Goal: Transaction & Acquisition: Subscribe to service/newsletter

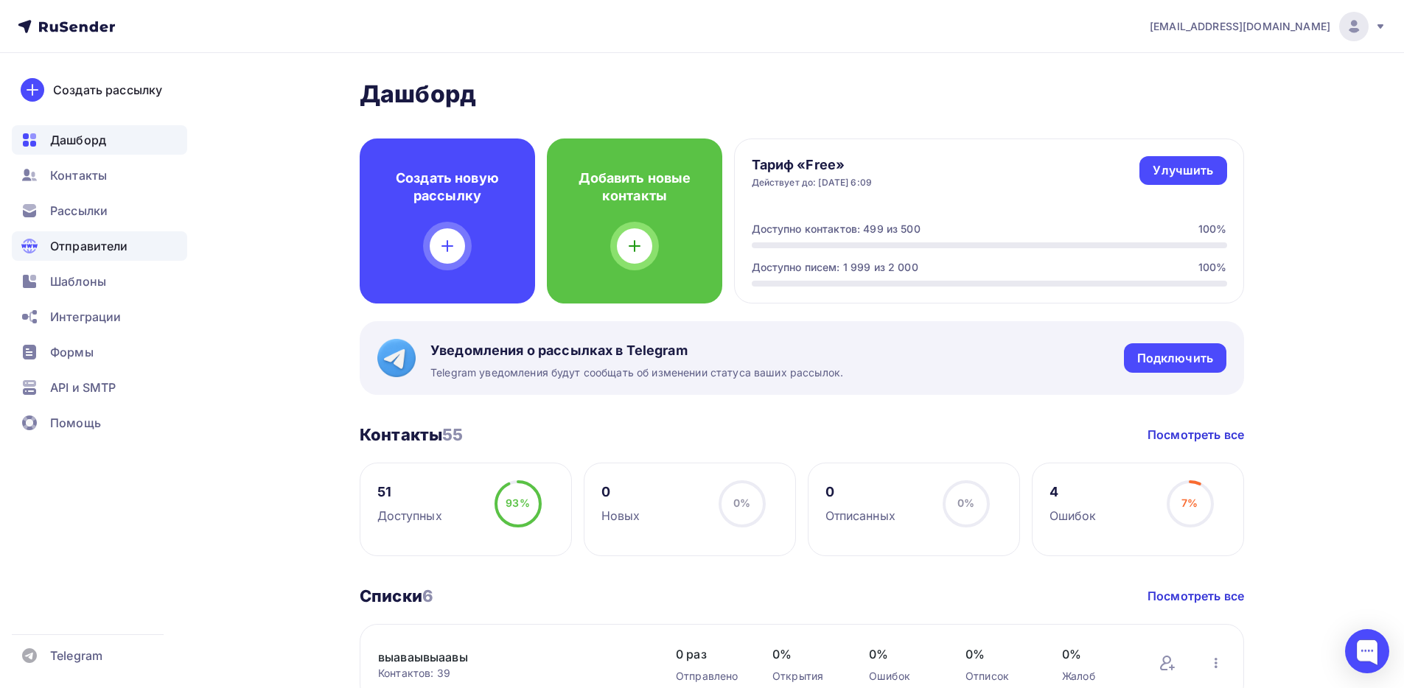
click at [118, 231] on div "Отправители" at bounding box center [99, 245] width 175 height 29
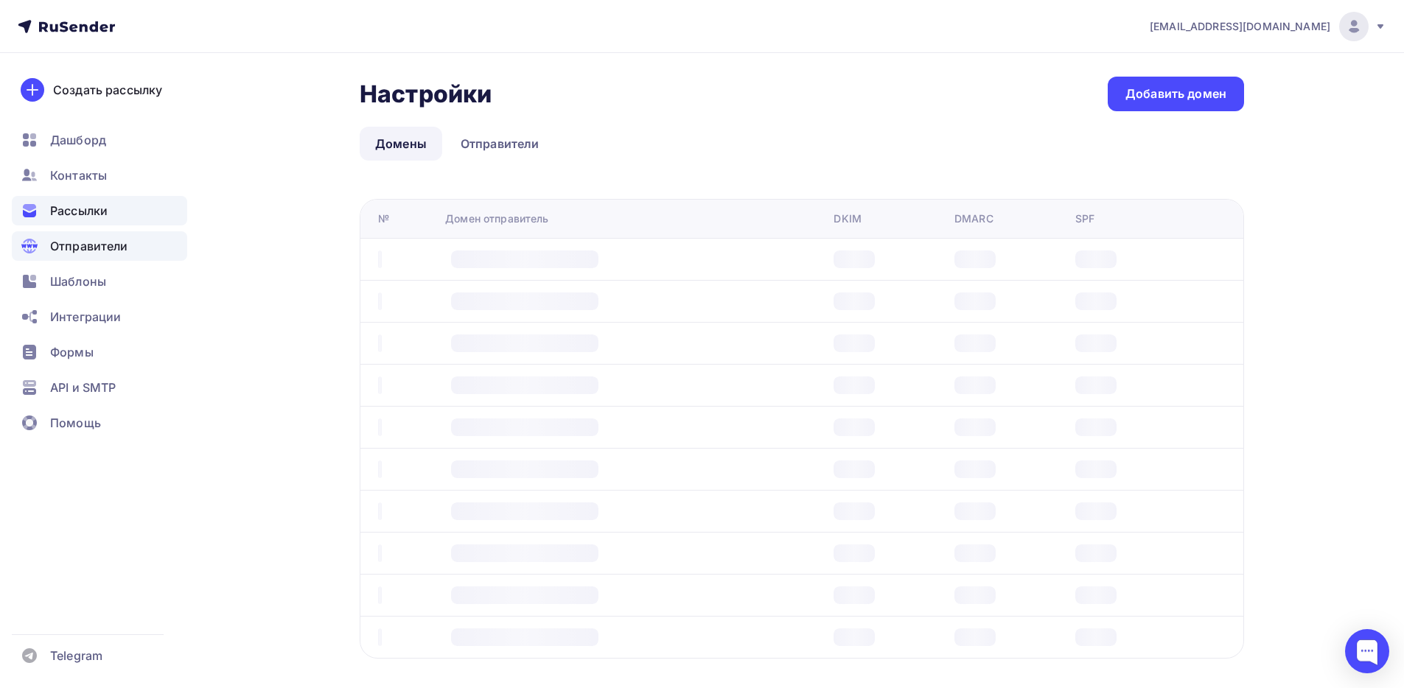
click at [111, 209] on div "Рассылки" at bounding box center [99, 210] width 175 height 29
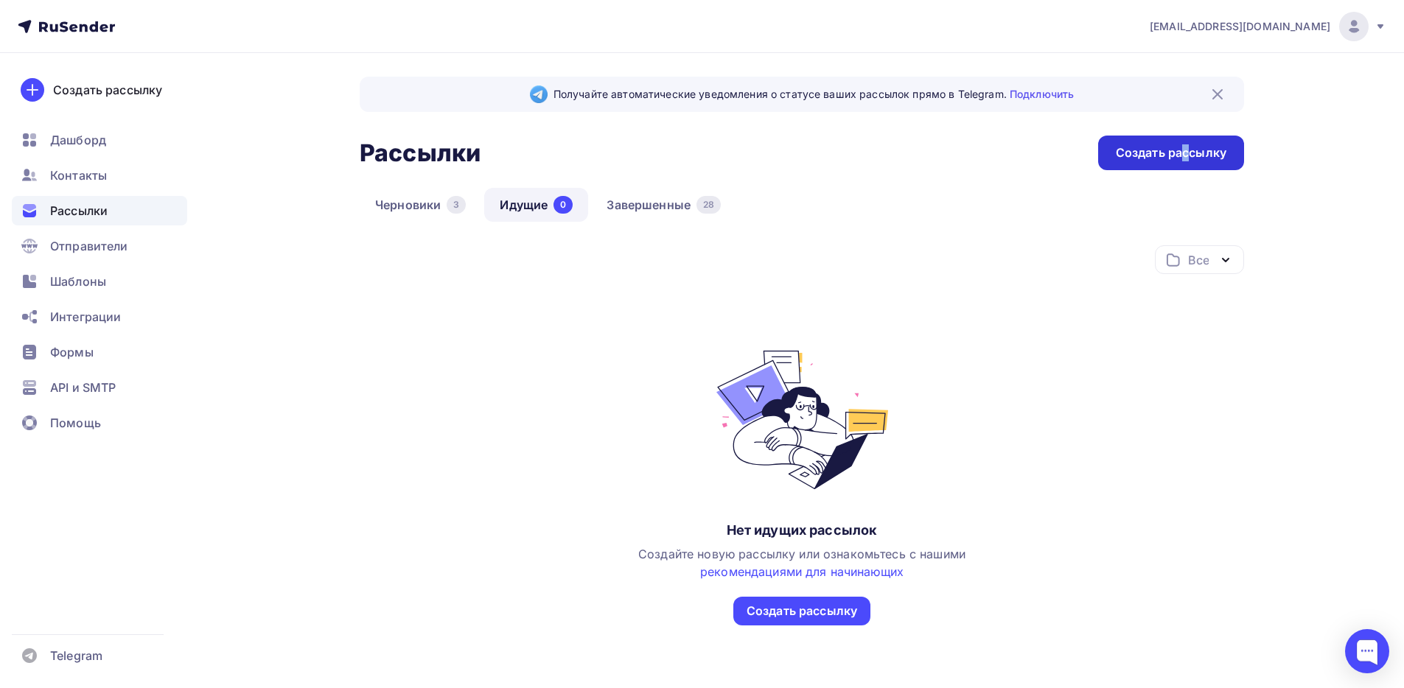
click at [1187, 155] on div "Создать рассылку" at bounding box center [1171, 152] width 111 height 17
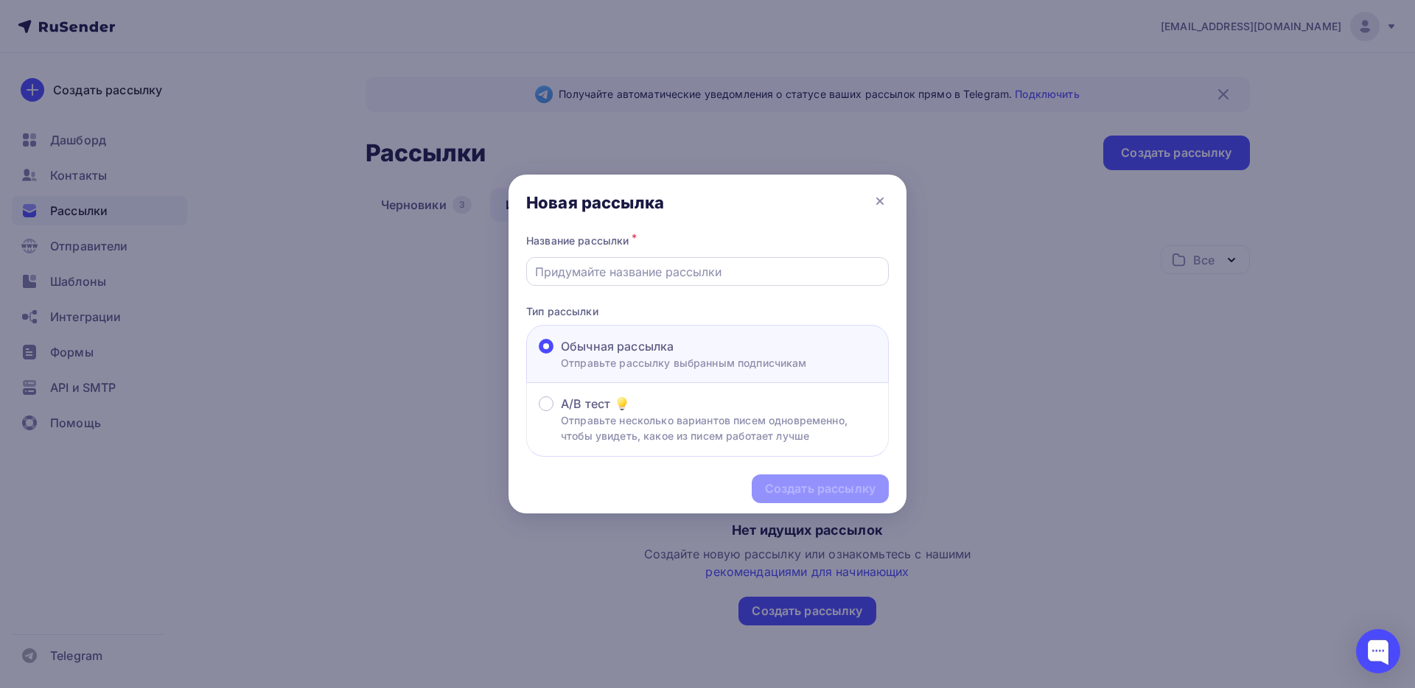
click at [712, 276] on input "text" at bounding box center [708, 272] width 346 height 18
type input "1111"
click at [835, 492] on div "Создать рассылку" at bounding box center [820, 489] width 111 height 17
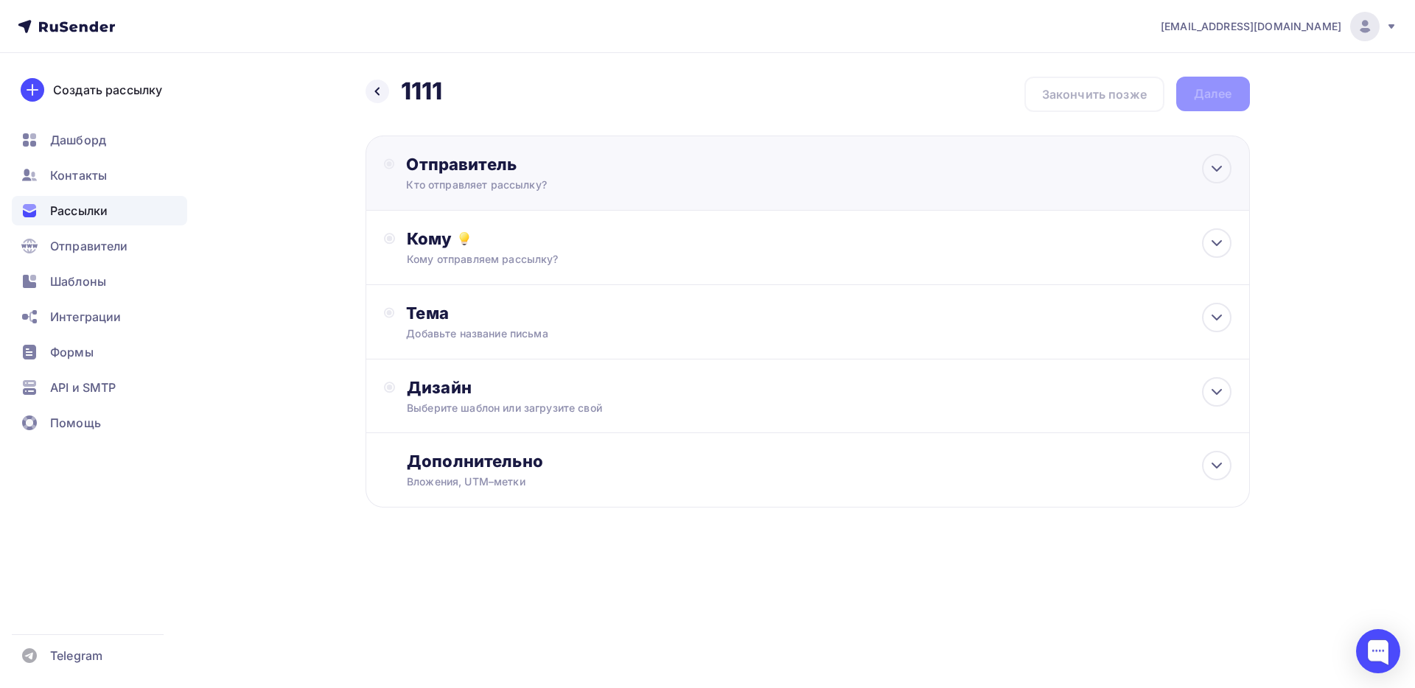
drag, startPoint x: 531, startPoint y: 167, endPoint x: 528, endPoint y: 184, distance: 17.8
click at [531, 167] on div "Отправитель" at bounding box center [565, 164] width 319 height 21
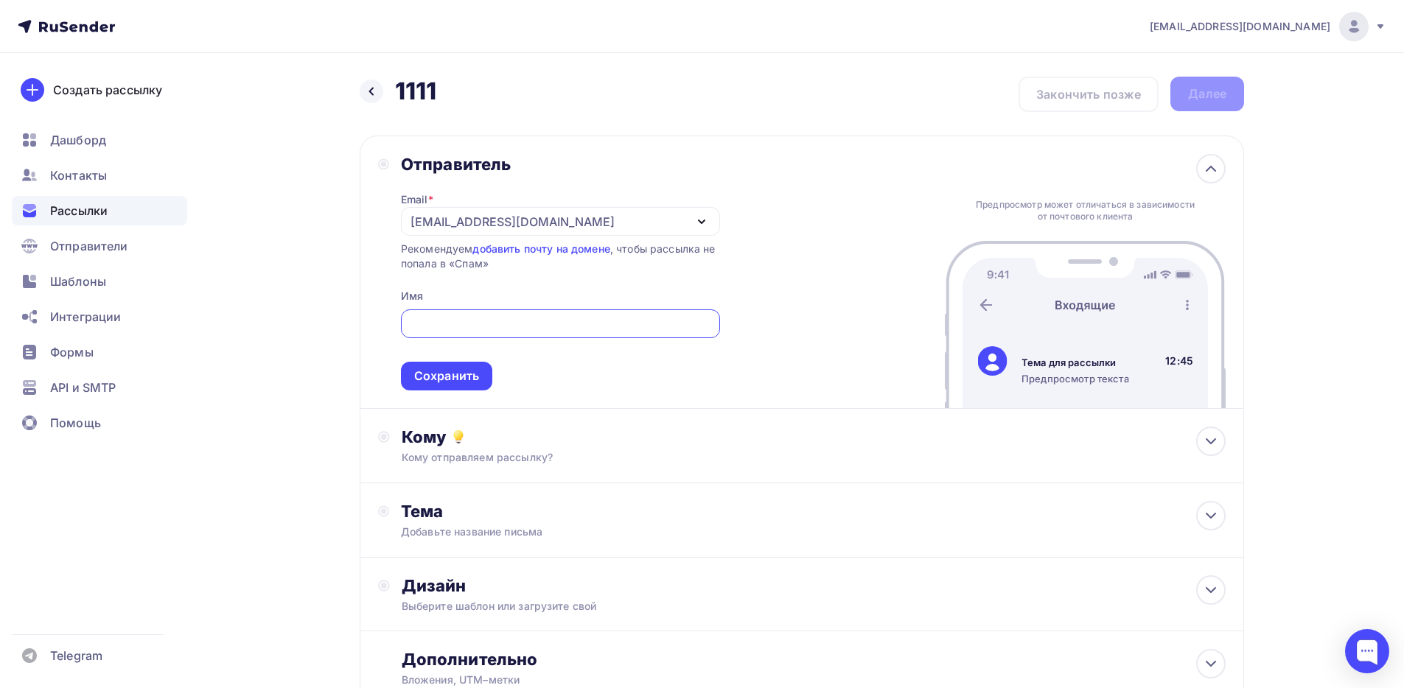
click at [490, 224] on div "[EMAIL_ADDRESS][DOMAIN_NAME]" at bounding box center [513, 222] width 204 height 18
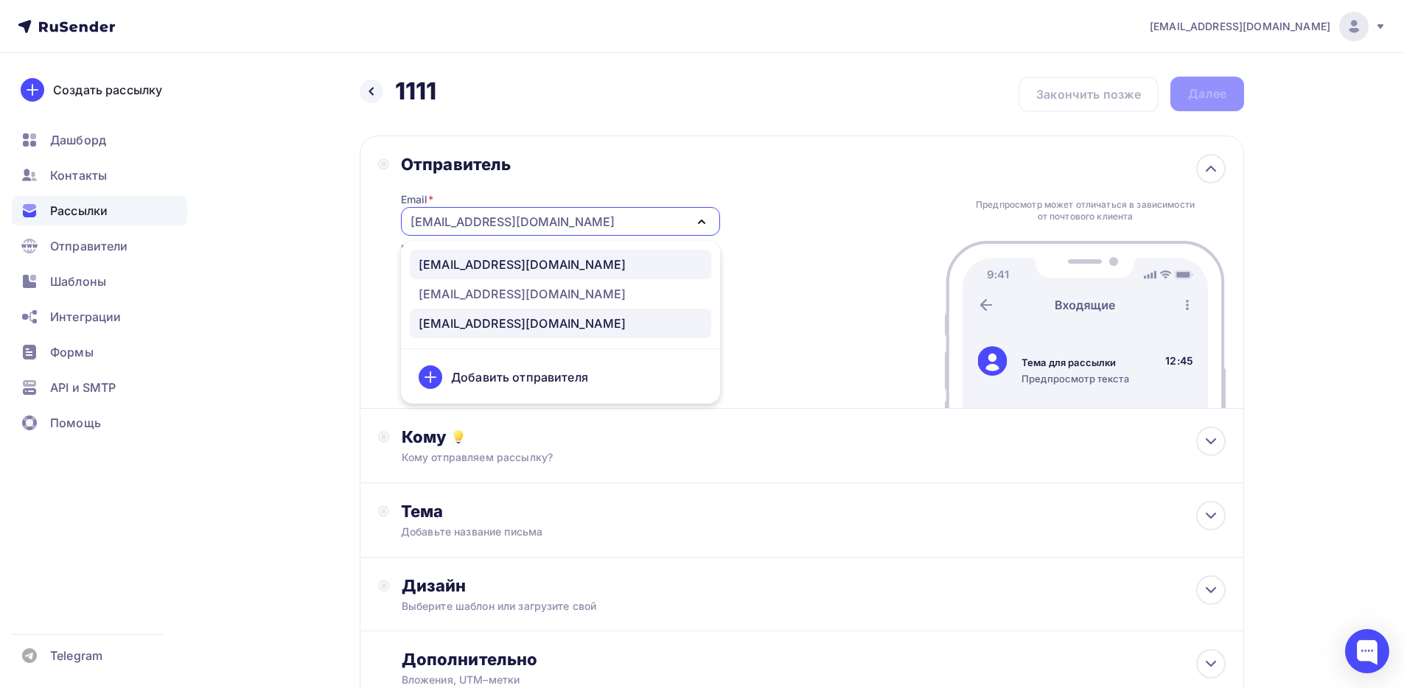
click at [483, 261] on div "[EMAIL_ADDRESS][DOMAIN_NAME]" at bounding box center [522, 265] width 207 height 18
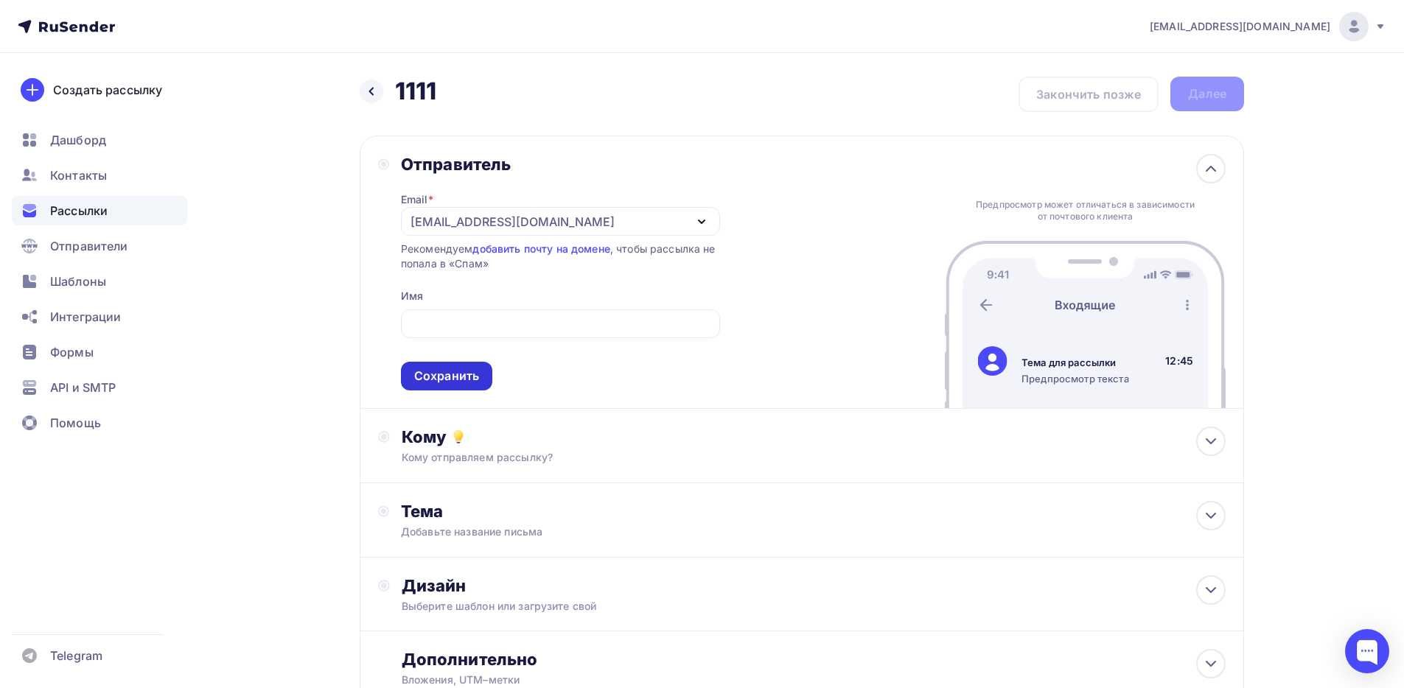
click at [460, 374] on div "Сохранить" at bounding box center [446, 376] width 65 height 17
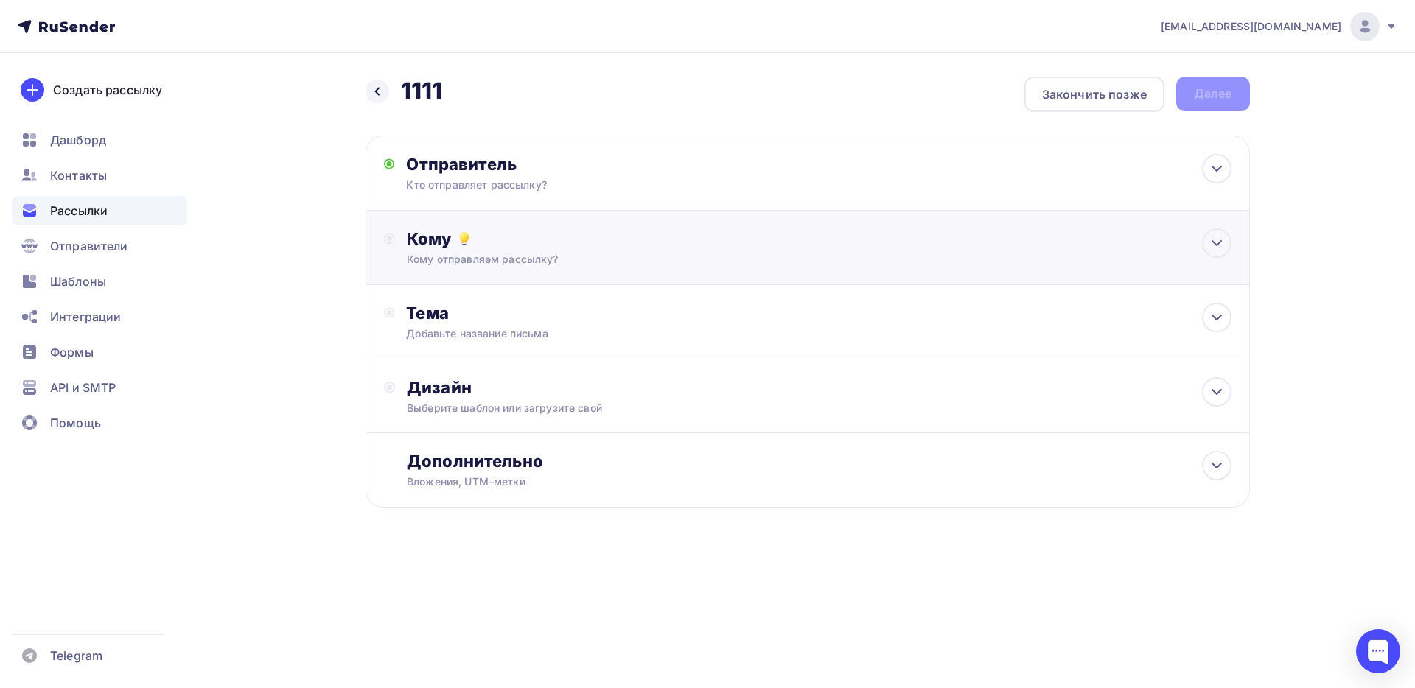
click at [476, 260] on div "Кому отправляем рассылку?" at bounding box center [778, 259] width 742 height 15
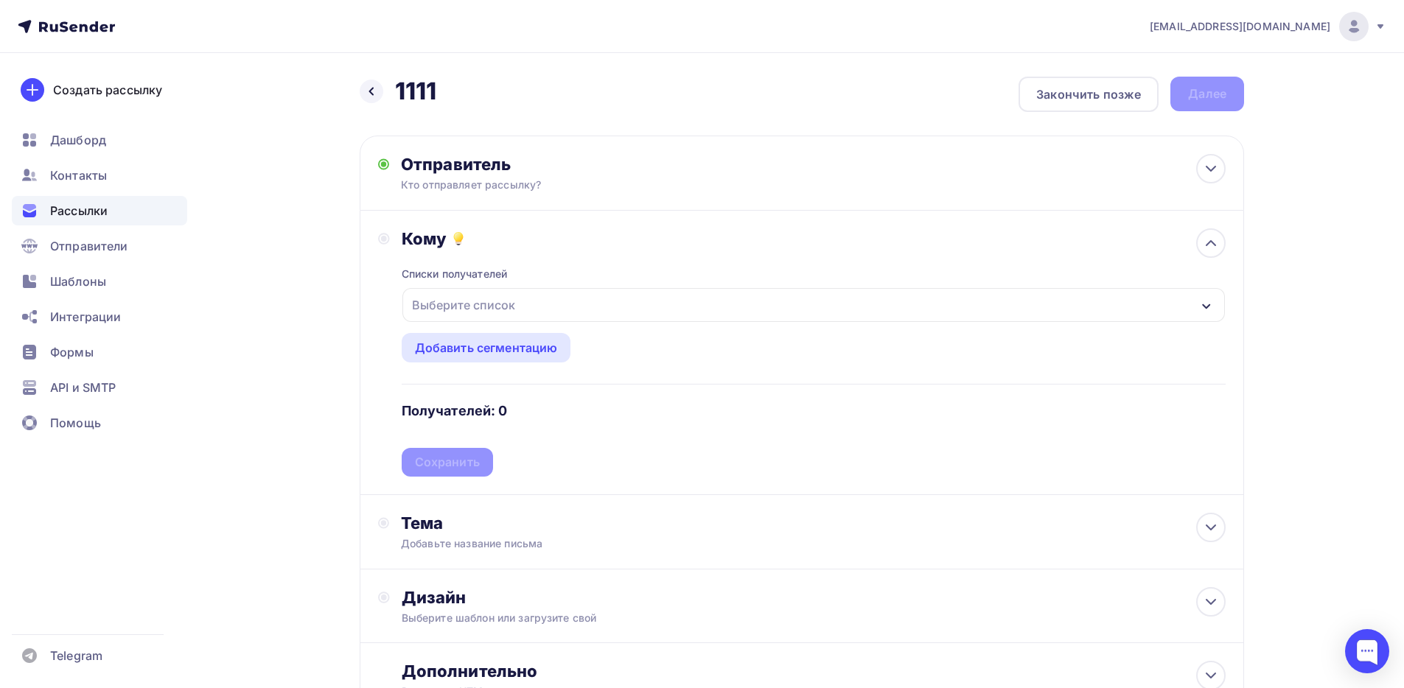
click at [478, 302] on div "Выберите список" at bounding box center [463, 305] width 115 height 27
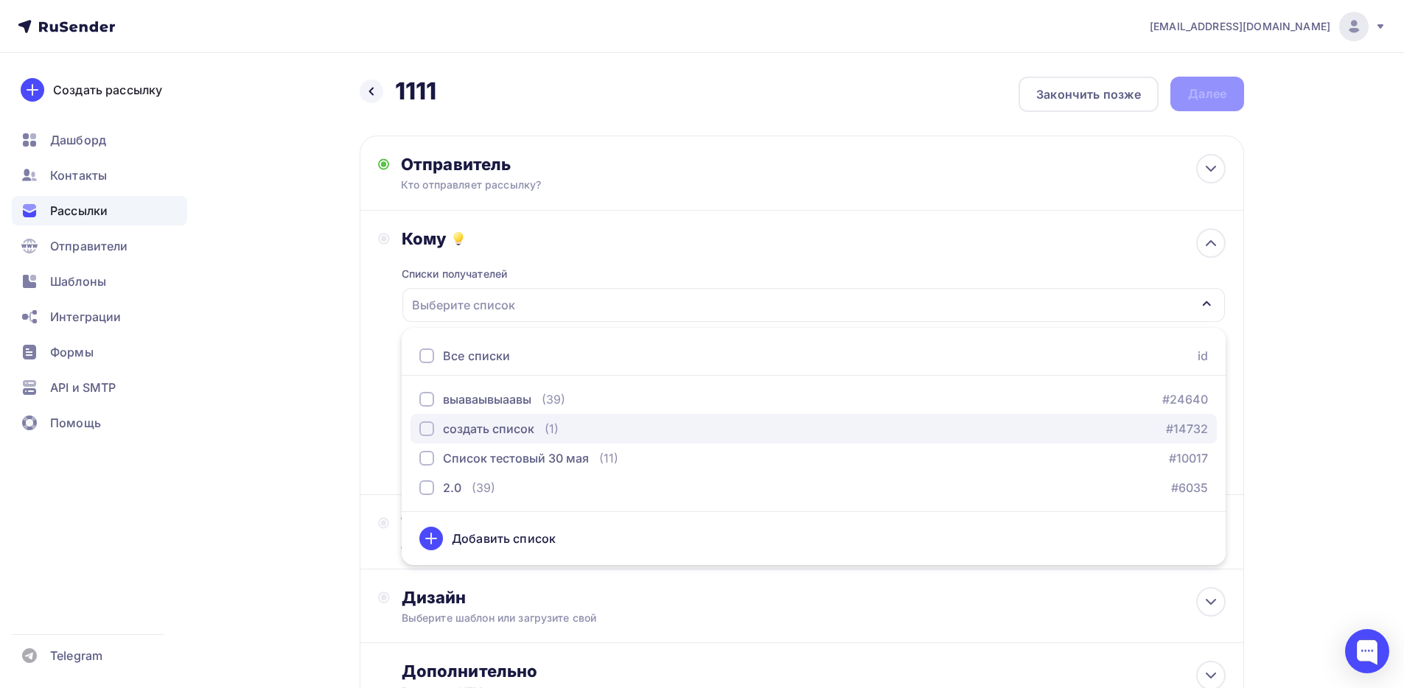
click at [430, 427] on div "button" at bounding box center [426, 429] width 15 height 15
click at [313, 445] on div "Назад 1111 1111 Закончить позже Далее Отправитель Кто отправляет рассылку? Emai…" at bounding box center [702, 433] width 1208 height 760
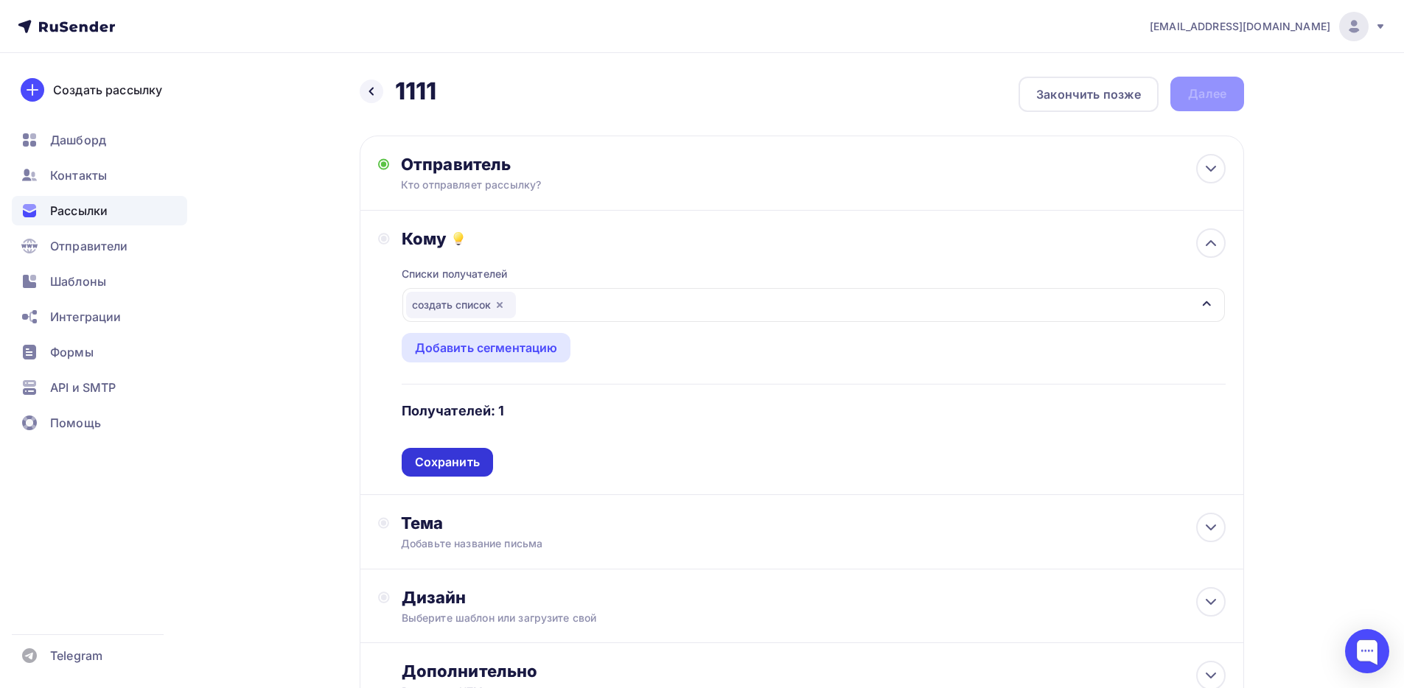
click at [446, 473] on div "Сохранить" at bounding box center [447, 462] width 91 height 29
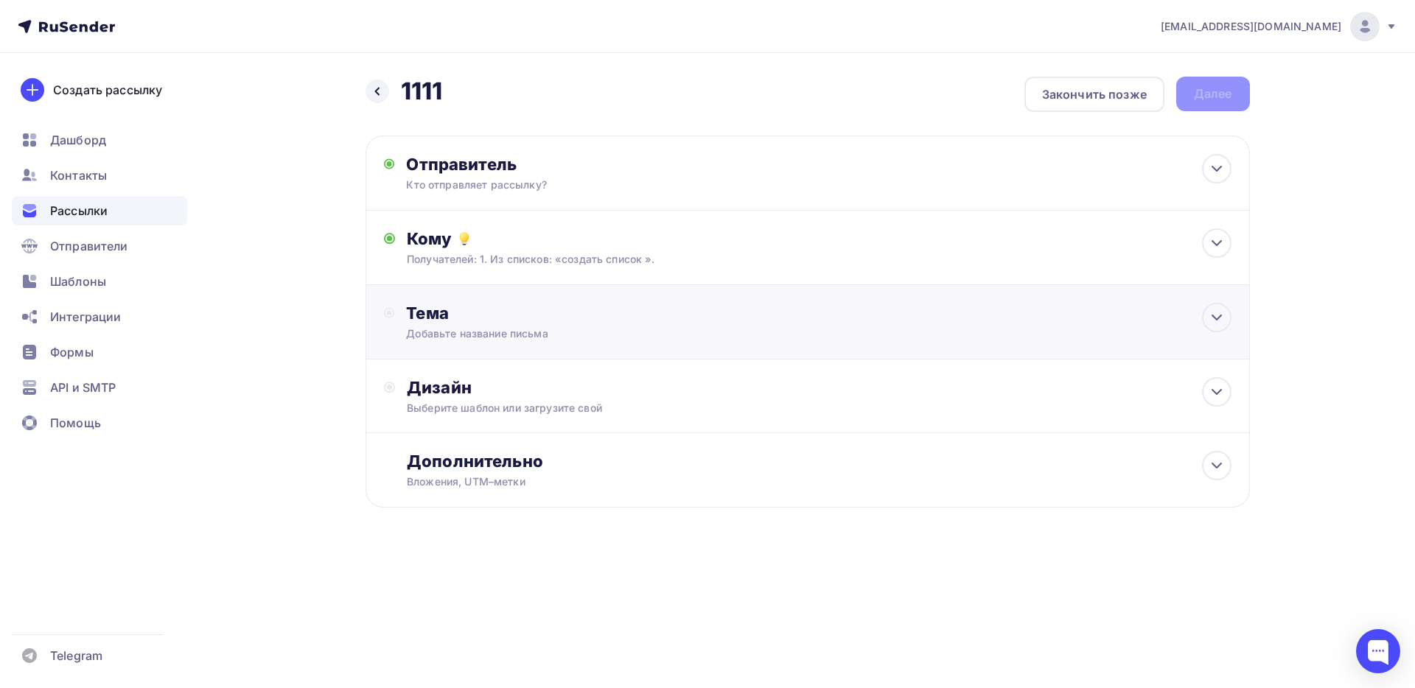
click at [508, 338] on div "Добавьте название письма" at bounding box center [537, 334] width 262 height 15
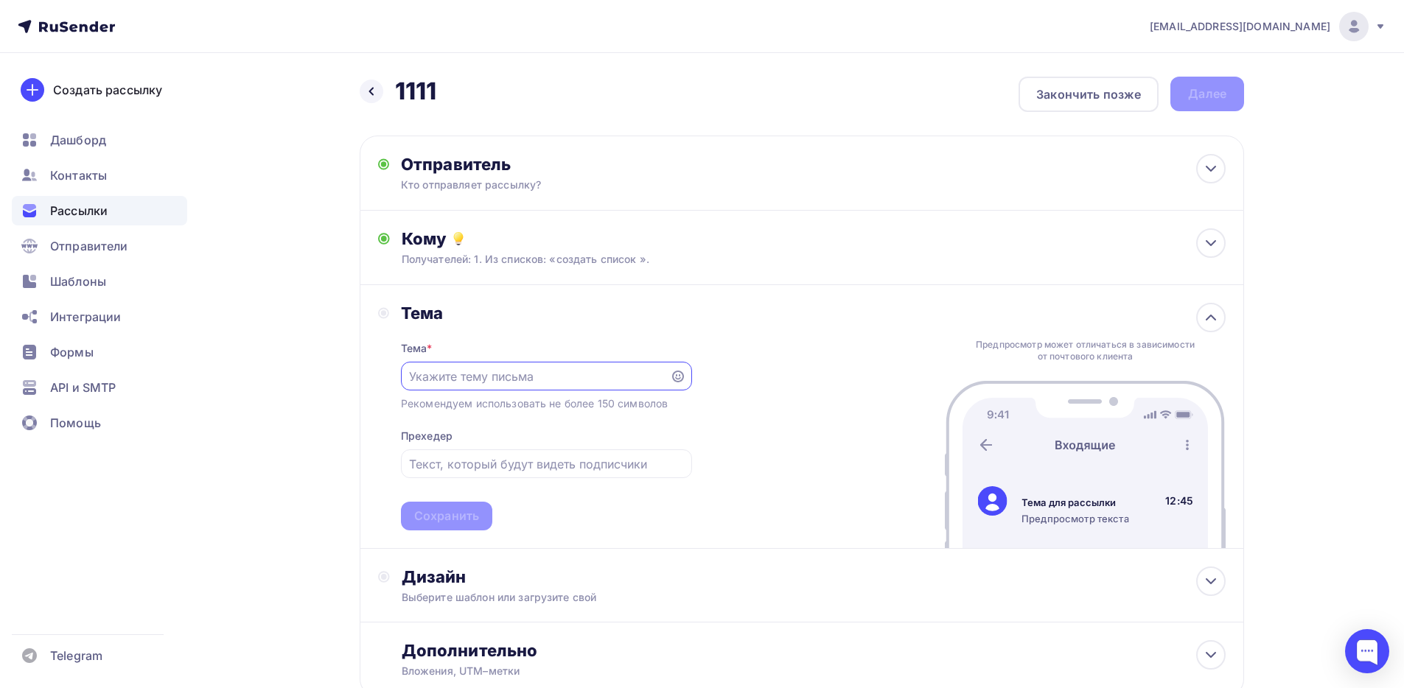
click at [482, 377] on input "text" at bounding box center [535, 377] width 252 height 18
type input "1111"
click at [425, 538] on div "Тема Тема * 1111 Рекомендуем использовать не более 150 символов Прехедер Сохран…" at bounding box center [802, 417] width 884 height 264
click at [449, 517] on div "Сохранить" at bounding box center [446, 516] width 65 height 17
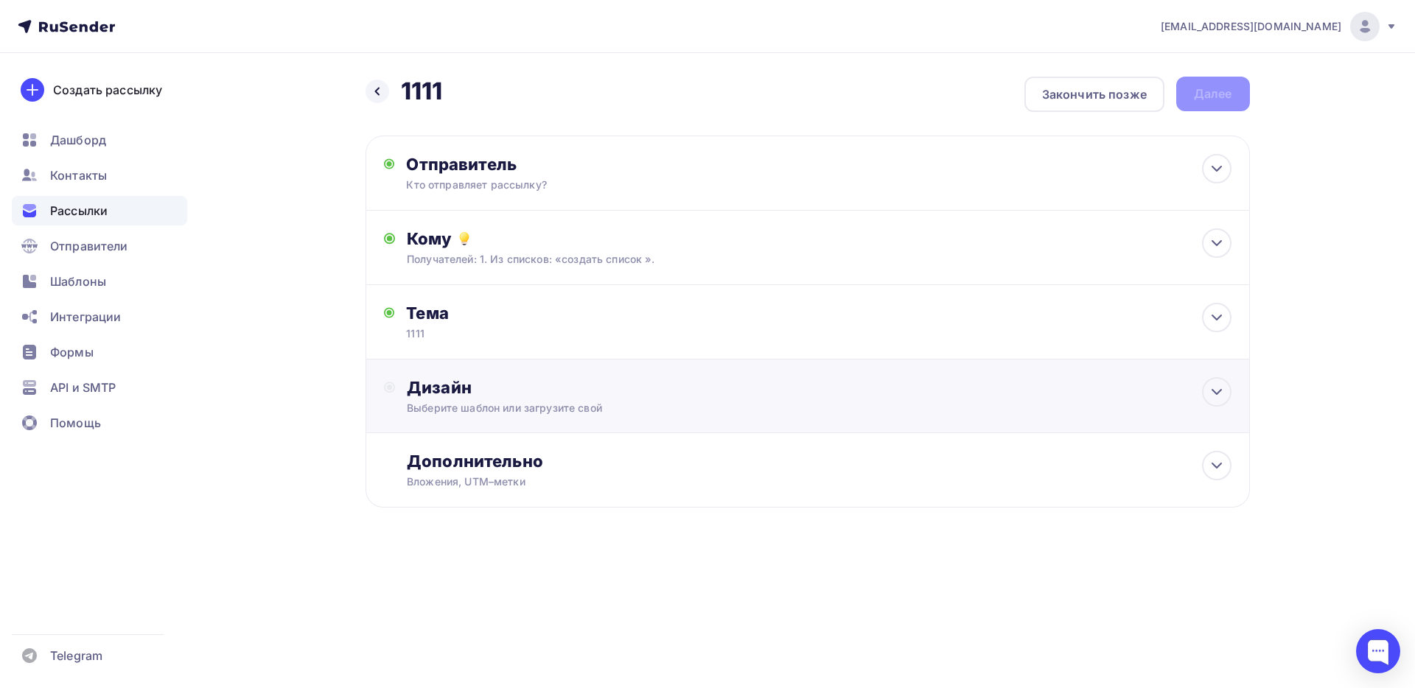
click at [545, 379] on div "Дизайн" at bounding box center [819, 387] width 824 height 21
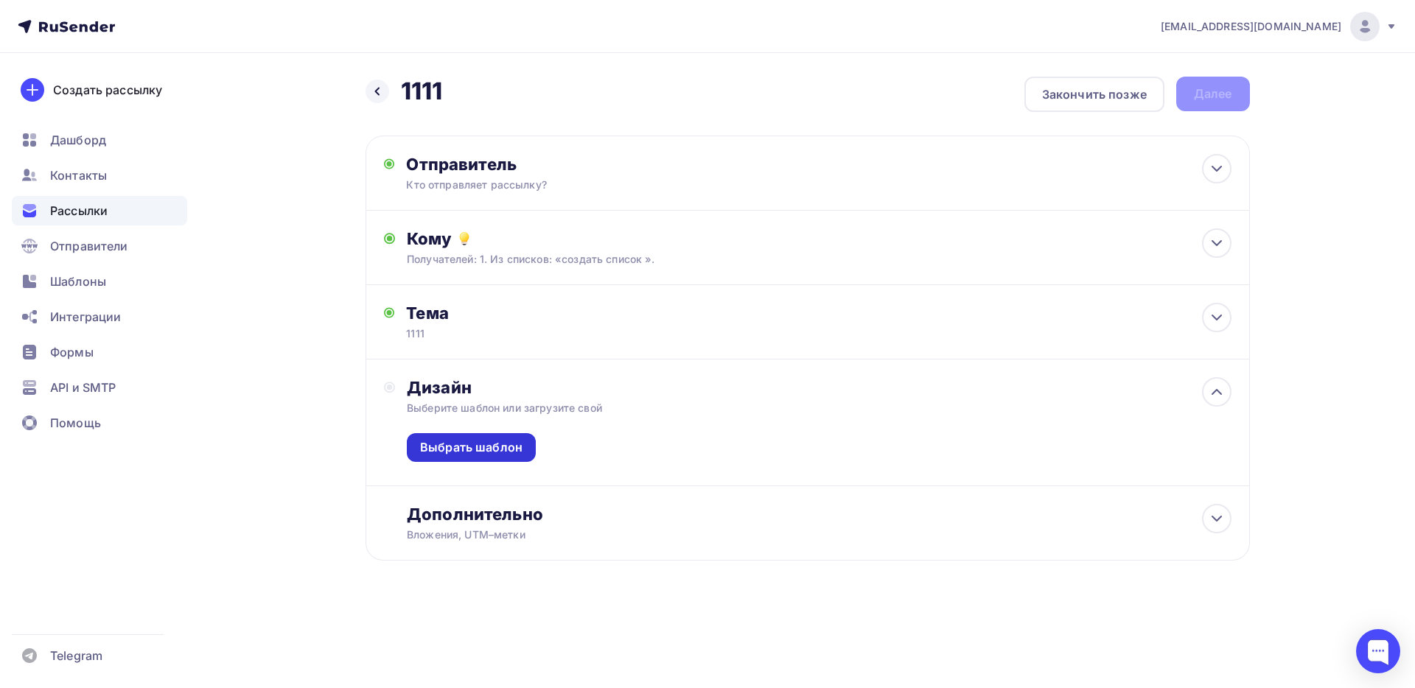
click at [498, 436] on div "Выбрать шаблон" at bounding box center [471, 447] width 129 height 29
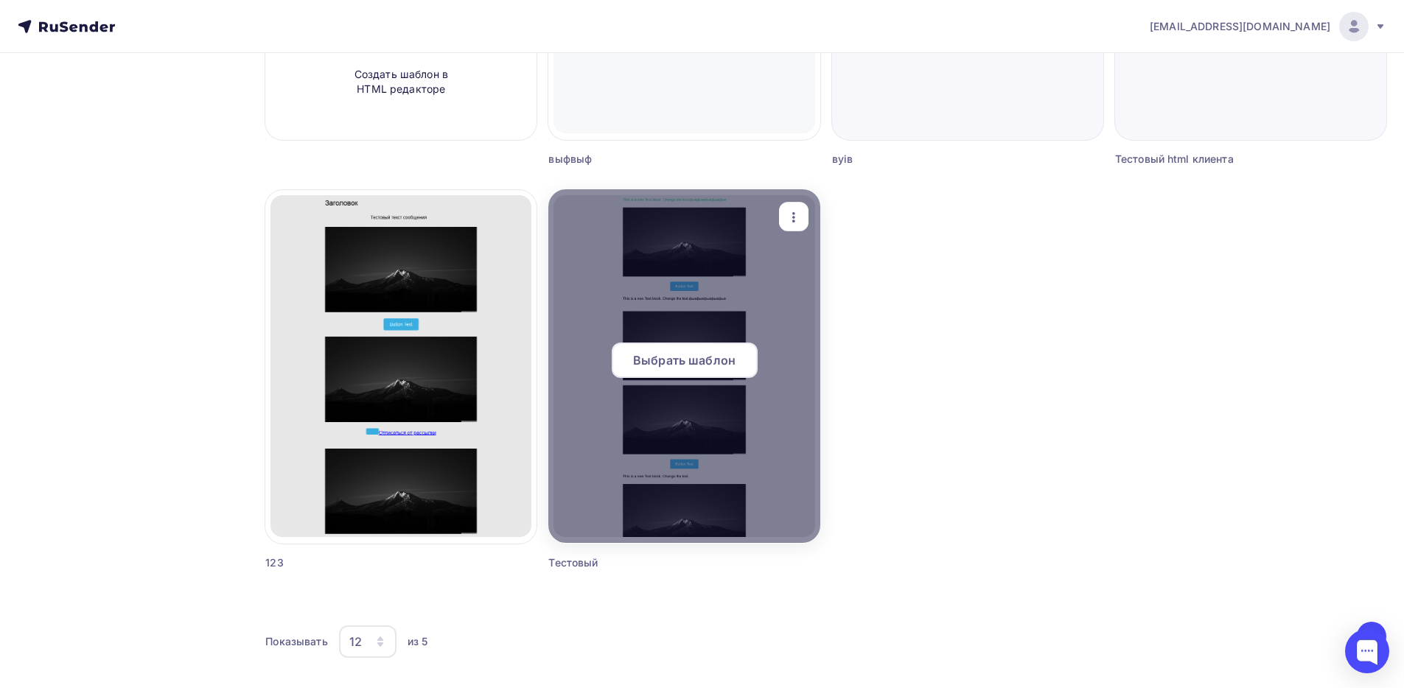
scroll to position [419, 0]
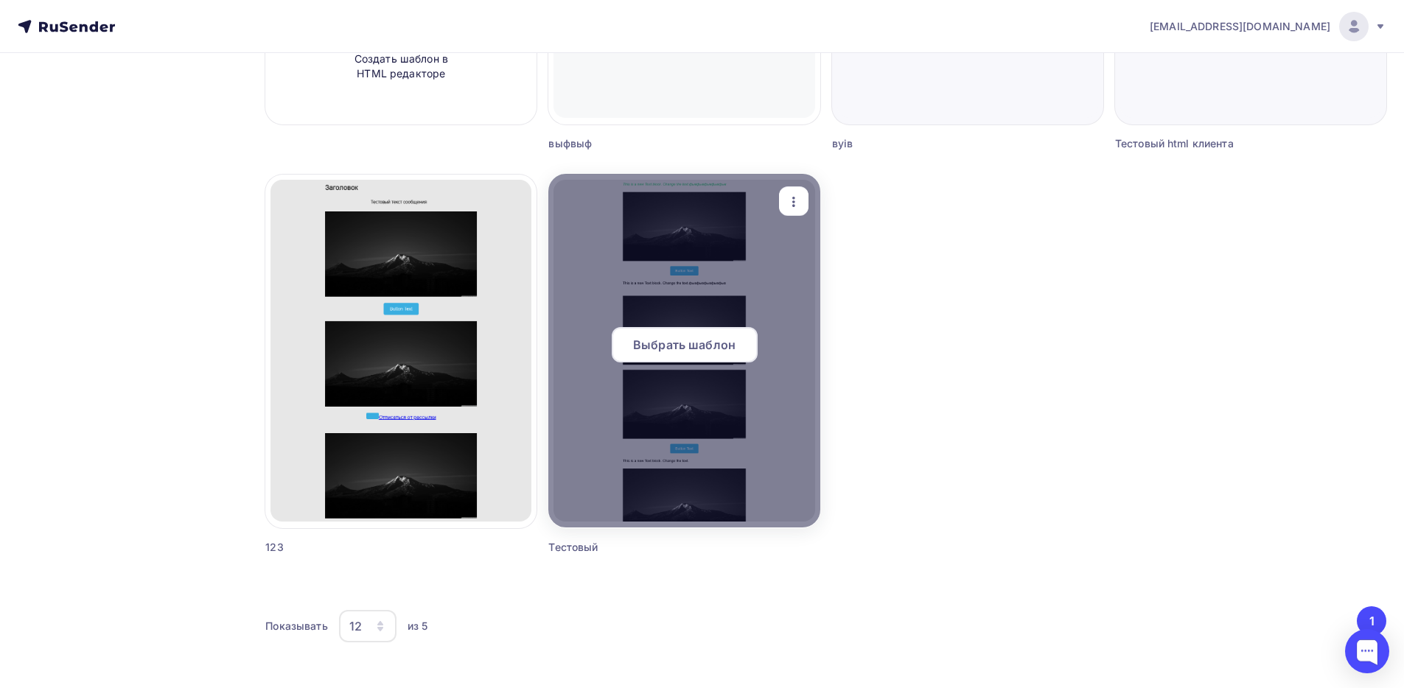
click at [672, 339] on span "Выбрать шаблон" at bounding box center [684, 345] width 102 height 18
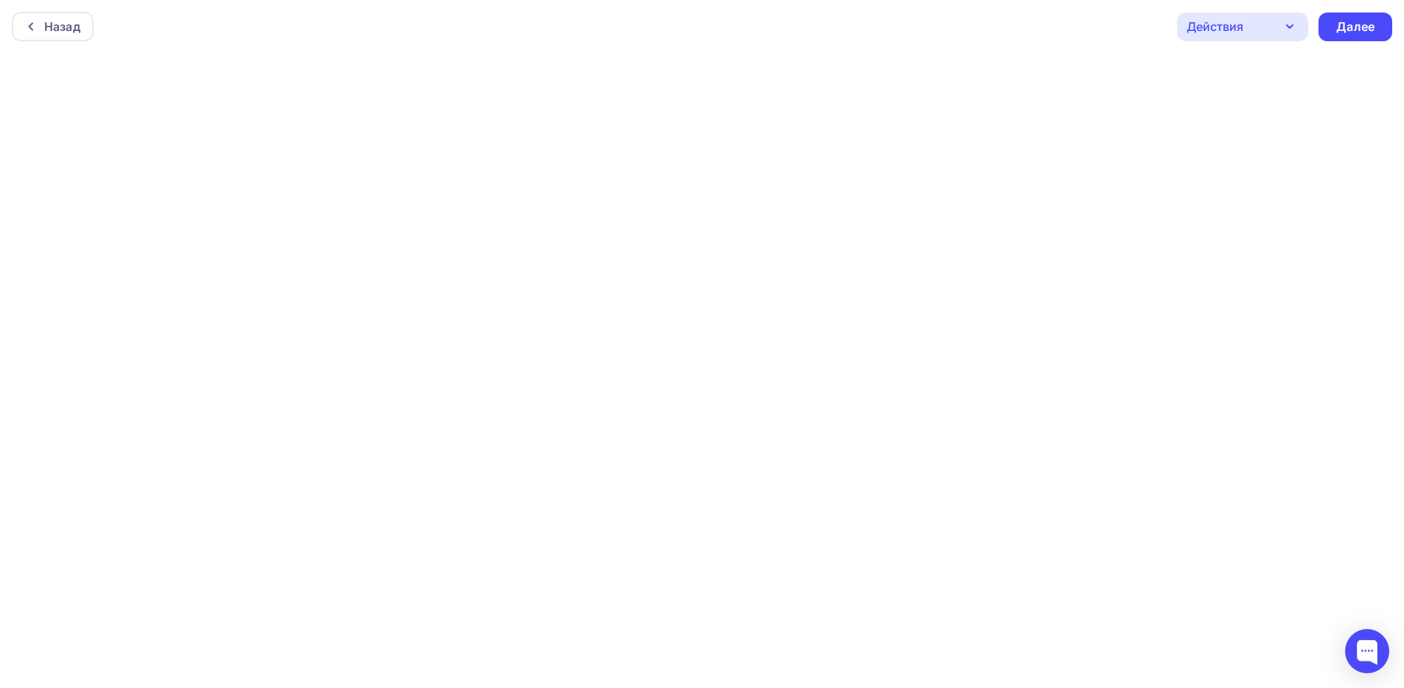
click at [1341, 46] on div "Назад Действия Отправить тестовое письмо Предпросмотр Сохранить в Мои шаблоны В…" at bounding box center [702, 26] width 1404 height 53
click at [1347, 35] on div "Далее" at bounding box center [1356, 27] width 74 height 29
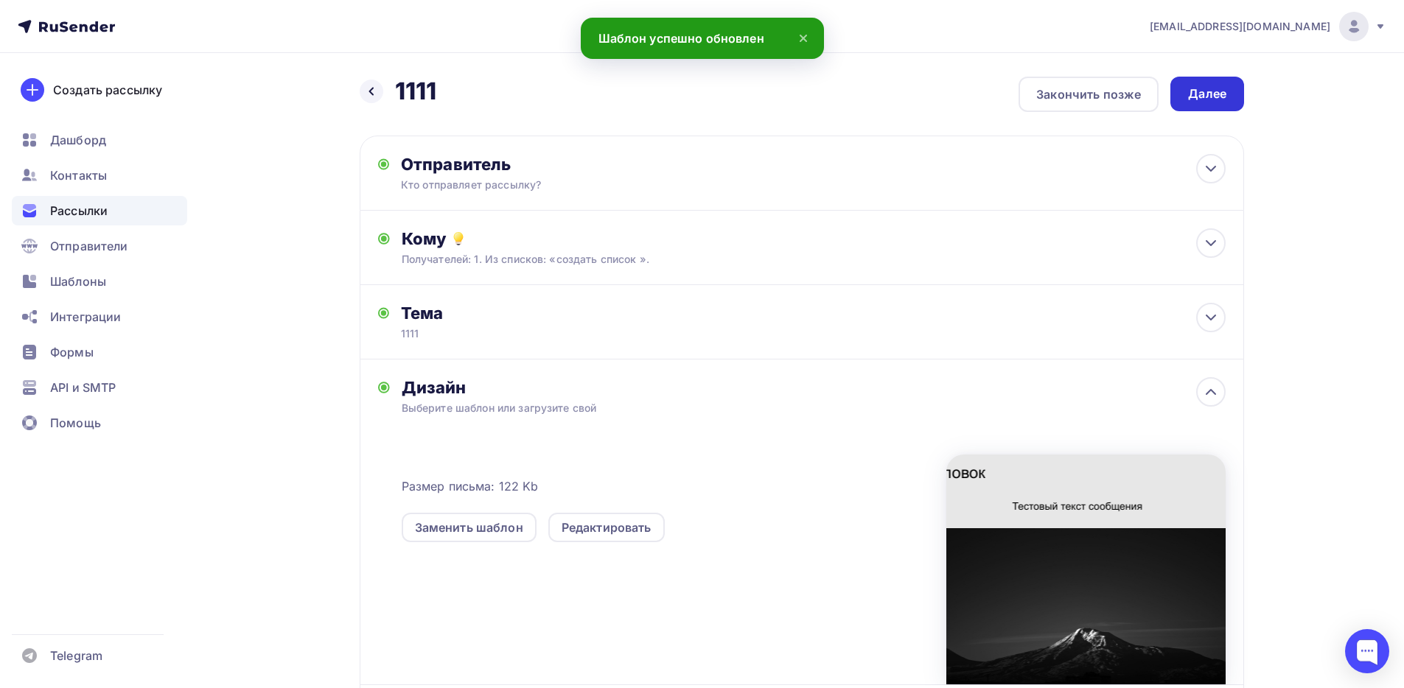
click at [1227, 93] on div "Далее" at bounding box center [1207, 94] width 74 height 35
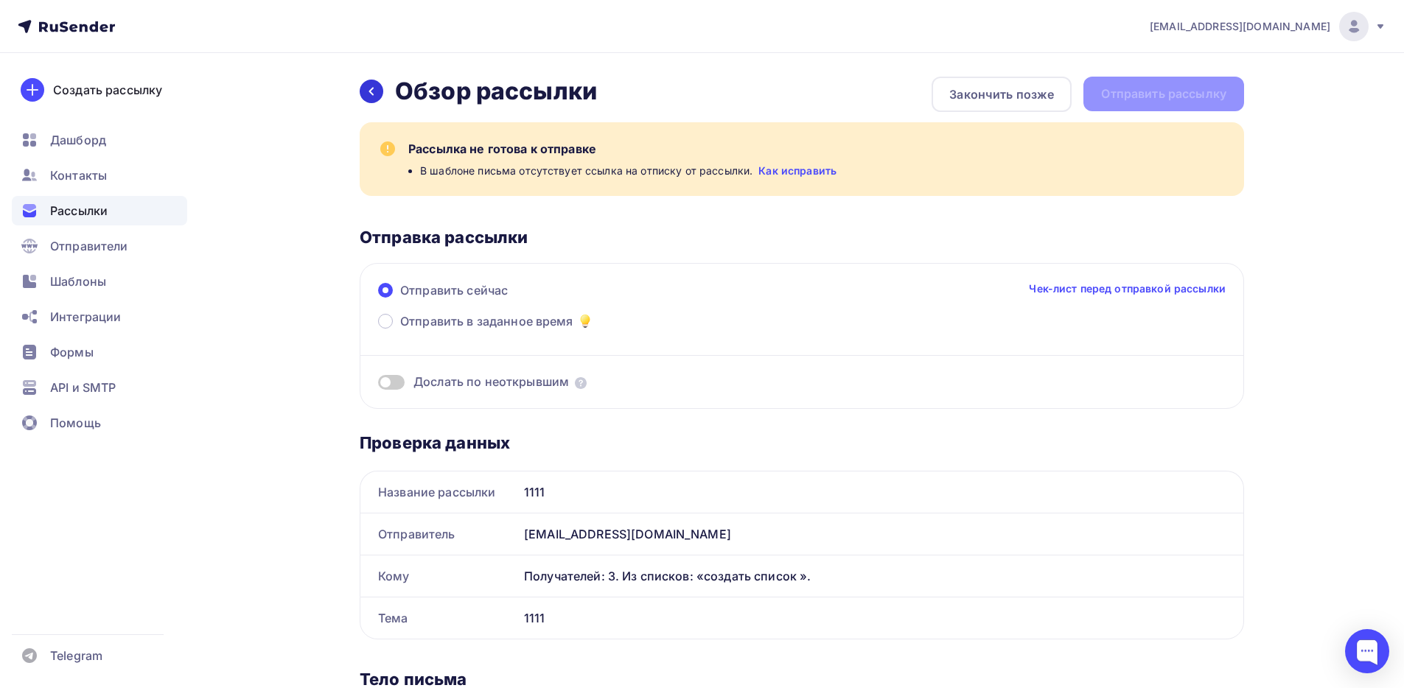
click at [380, 87] on div at bounding box center [372, 92] width 24 height 24
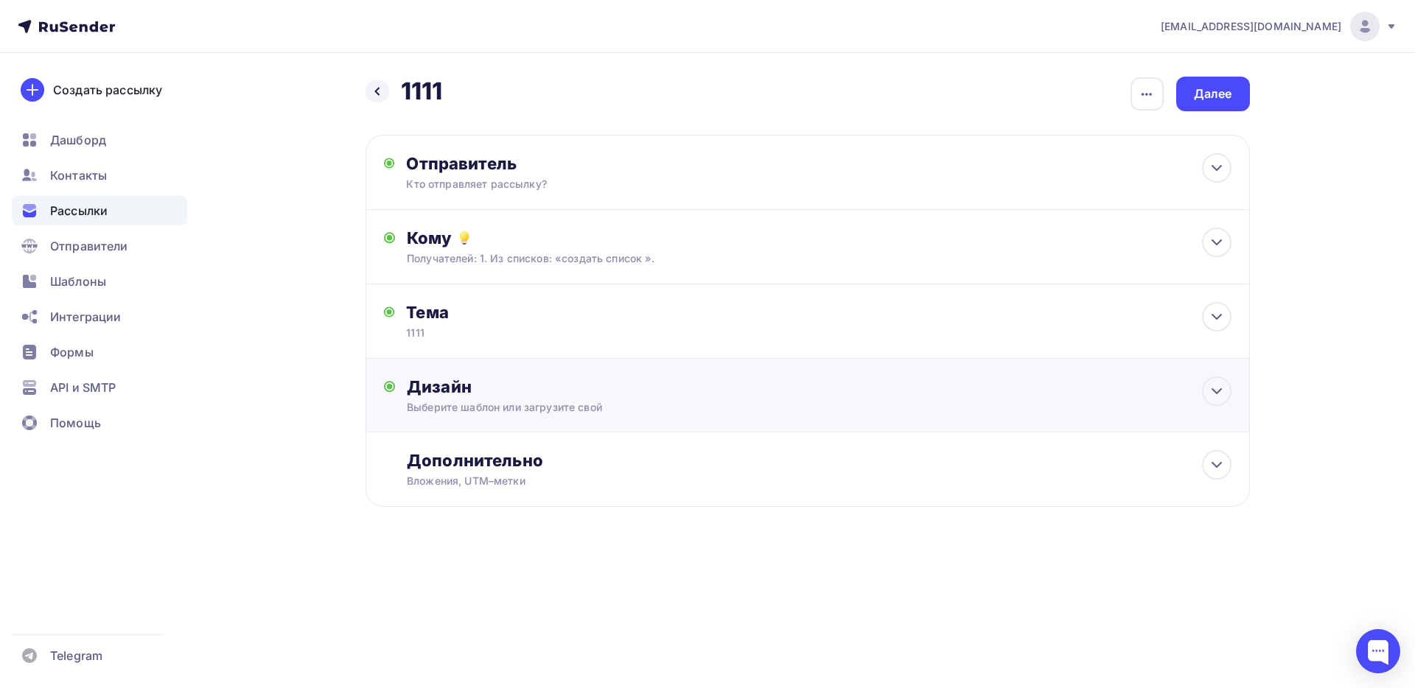
click at [494, 390] on div "Дизайн" at bounding box center [819, 387] width 824 height 21
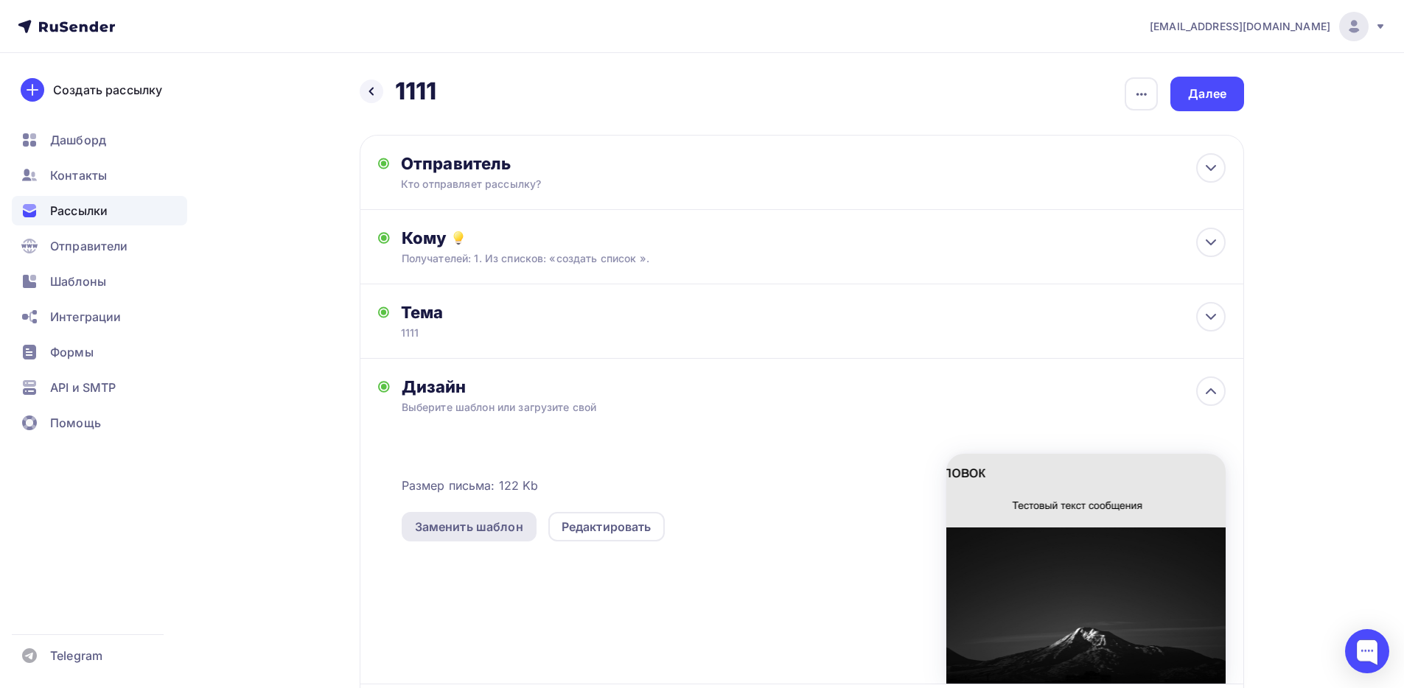
click at [502, 534] on div "Заменить шаблон" at bounding box center [469, 527] width 108 height 18
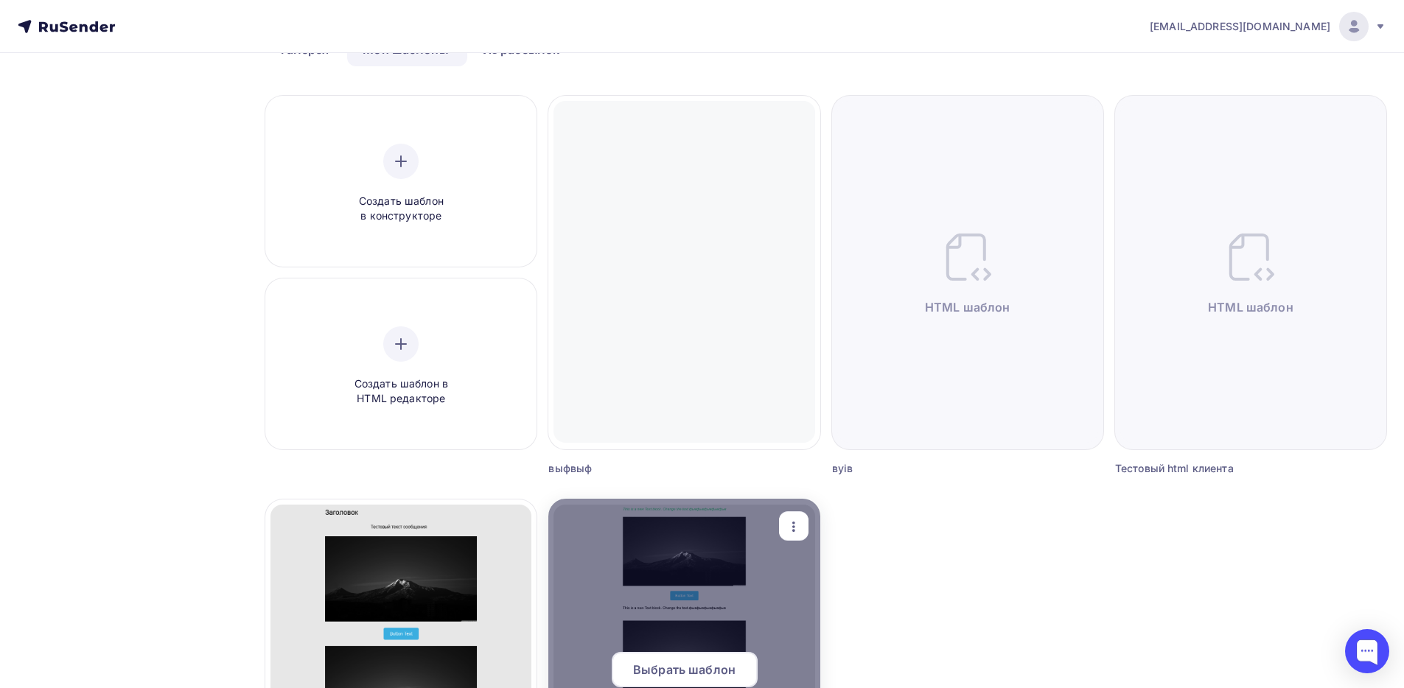
scroll to position [419, 0]
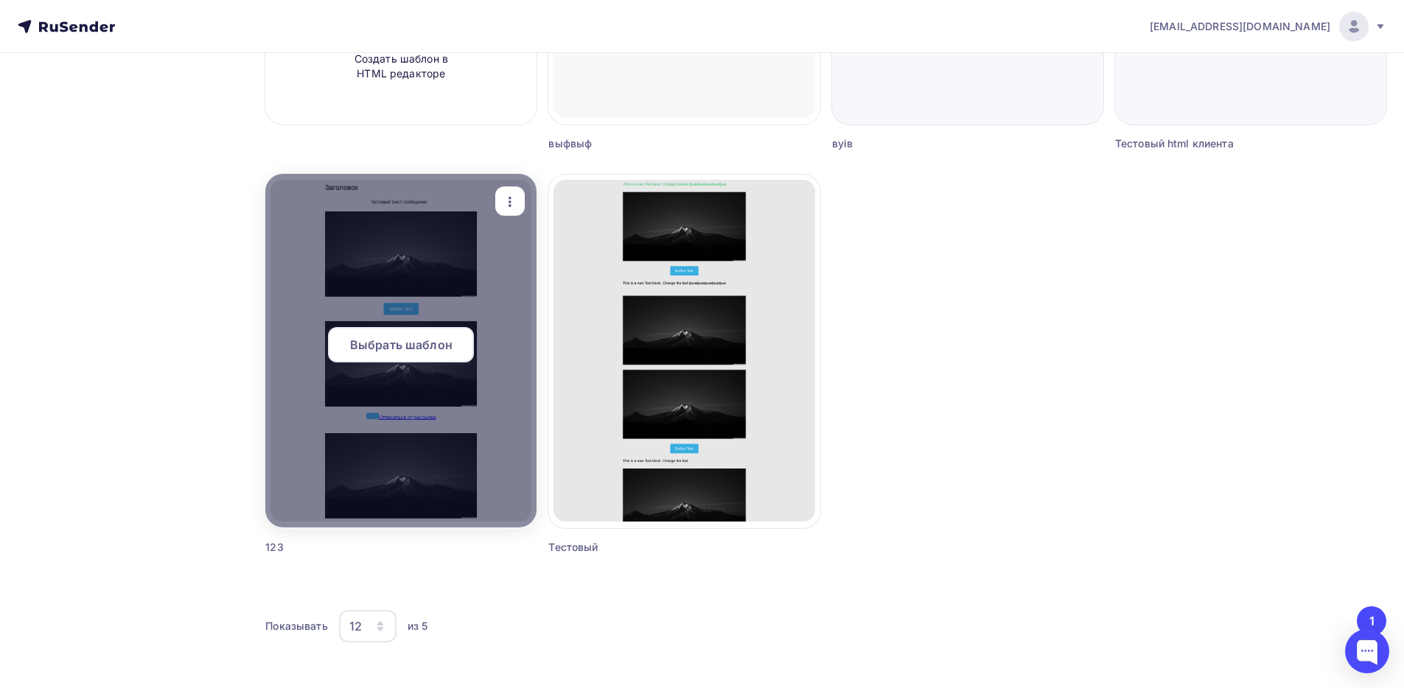
click at [386, 352] on span "Выбрать шаблон" at bounding box center [401, 345] width 102 height 18
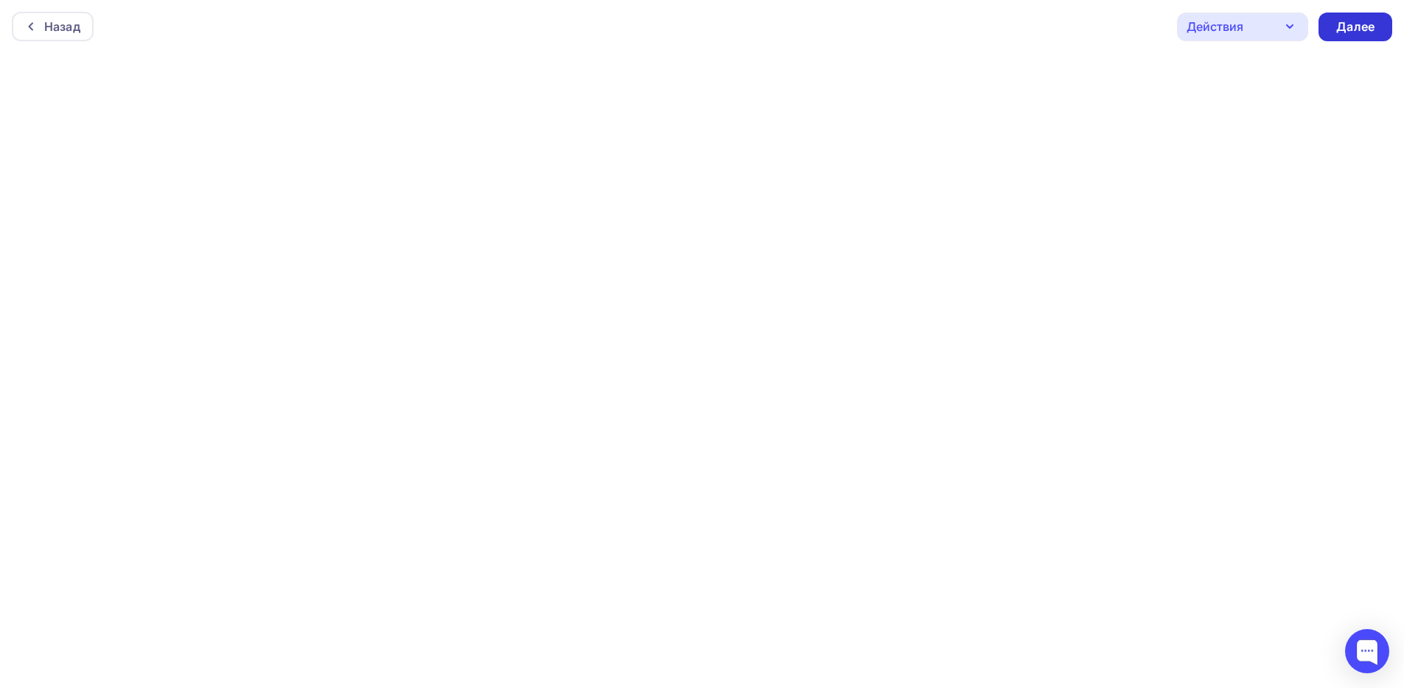
click at [1350, 21] on div "Далее" at bounding box center [1355, 26] width 38 height 17
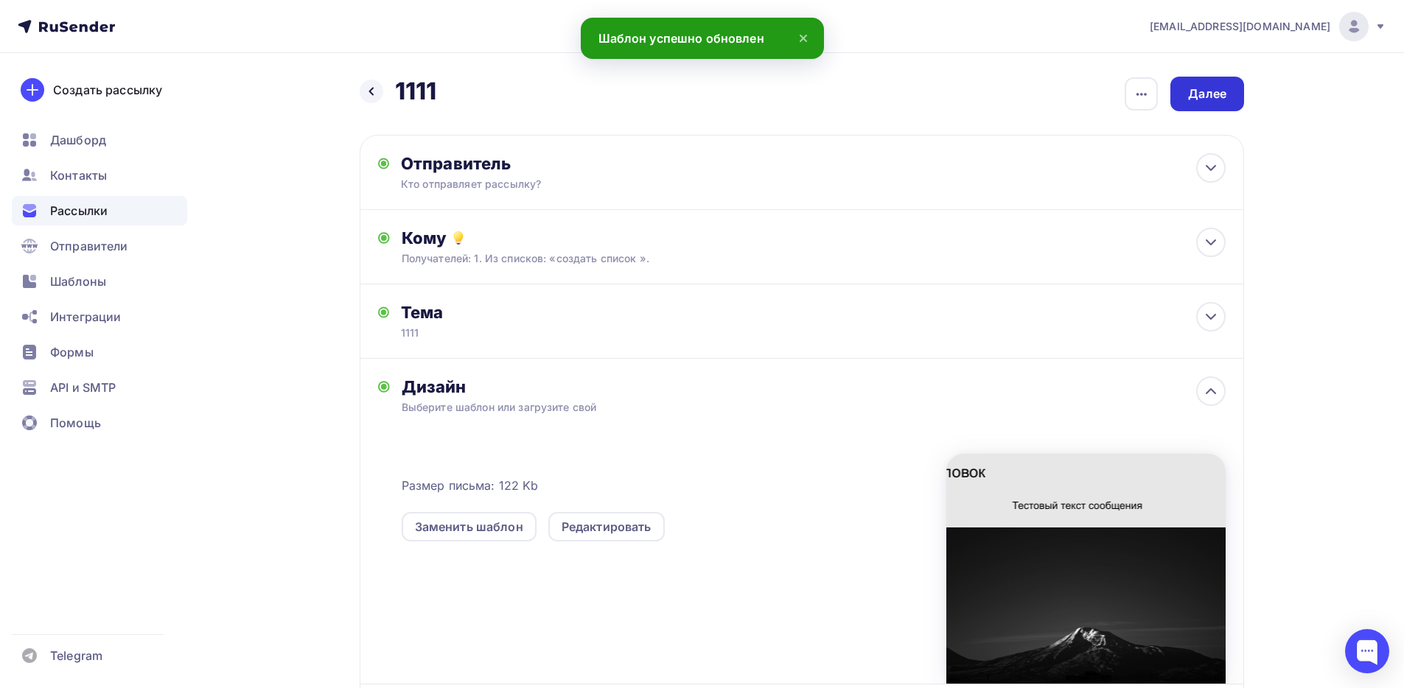
click at [1196, 88] on div "Далее" at bounding box center [1207, 94] width 38 height 17
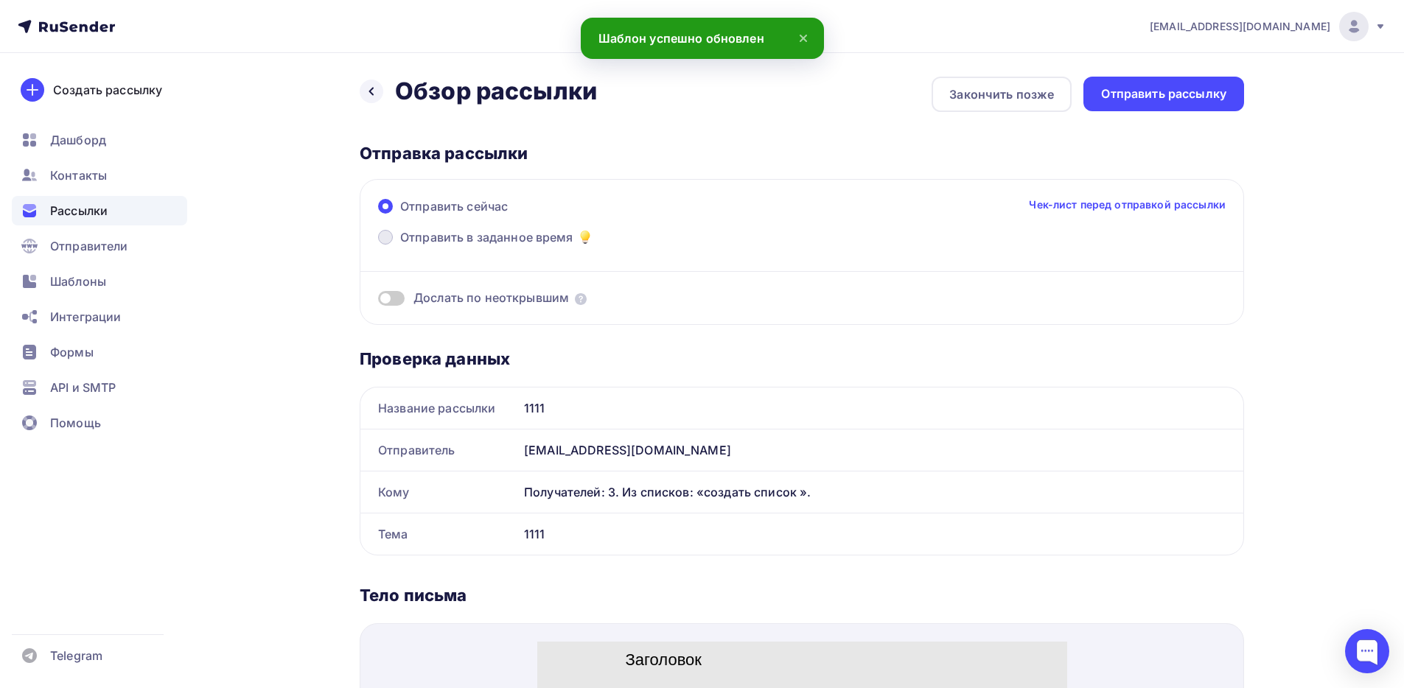
click at [448, 235] on span "Отправить в заданное время" at bounding box center [486, 237] width 173 height 18
click at [400, 246] on input "Отправить в заданное время" at bounding box center [400, 246] width 0 height 0
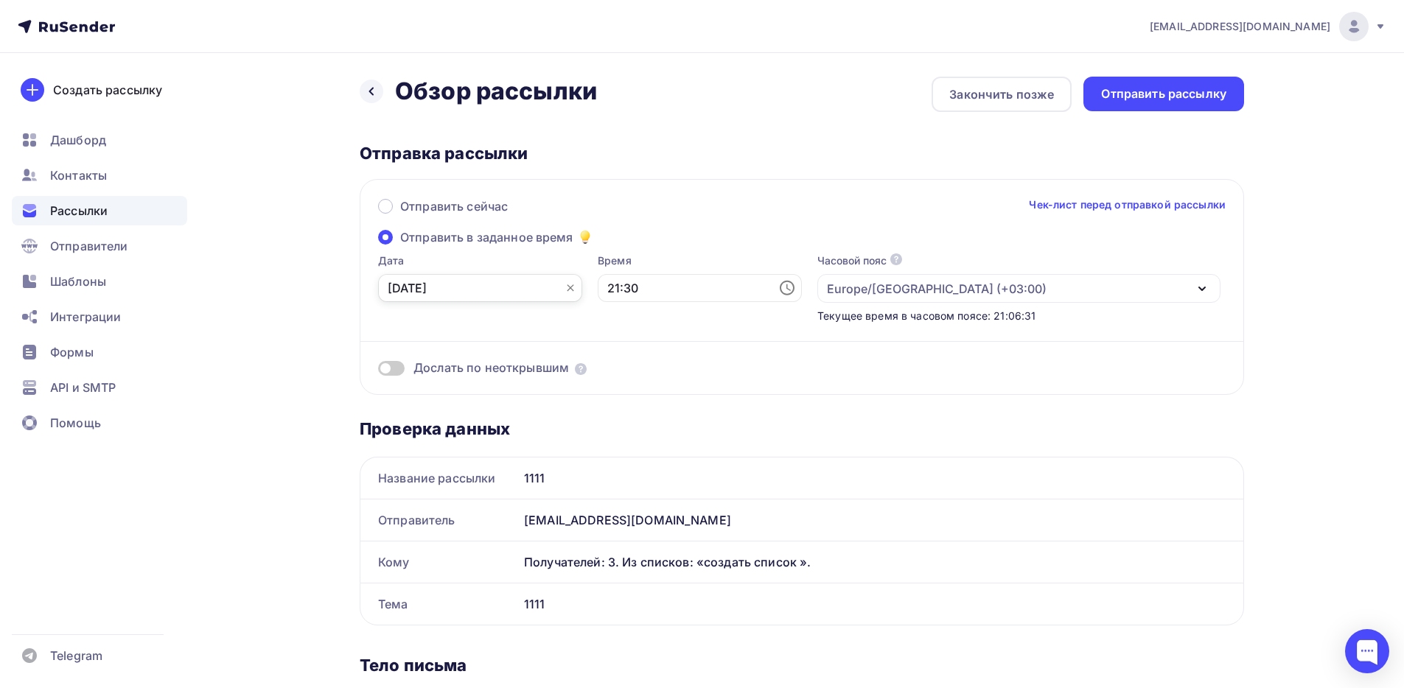
click at [458, 282] on input "[DATE]" at bounding box center [480, 288] width 204 height 28
click at [498, 389] on div "5" at bounding box center [494, 391] width 24 height 13
type input "[DATE]"
click at [1172, 97] on div "Отправить рассылку" at bounding box center [1163, 94] width 125 height 17
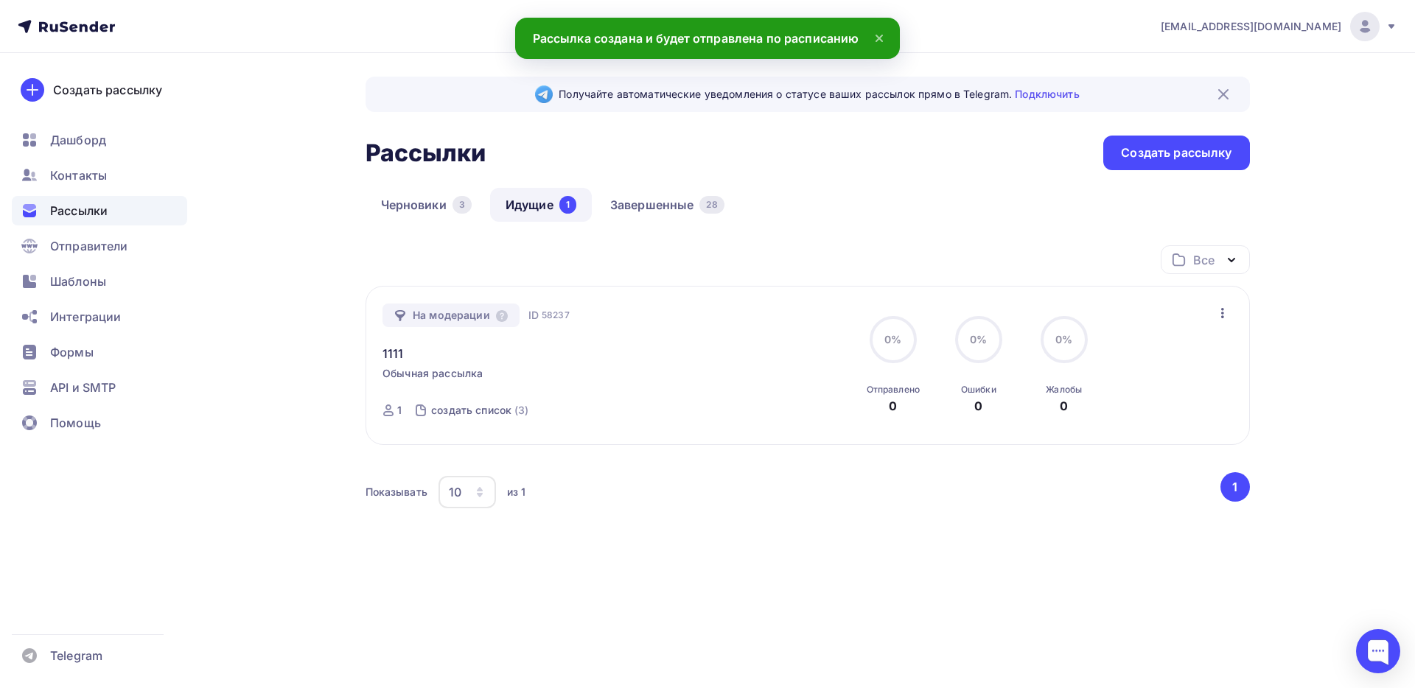
click at [254, 331] on div "Получайте автоматические уведомления о статусе ваших рассылок прямо в Telegram.…" at bounding box center [708, 356] width 1208 height 606
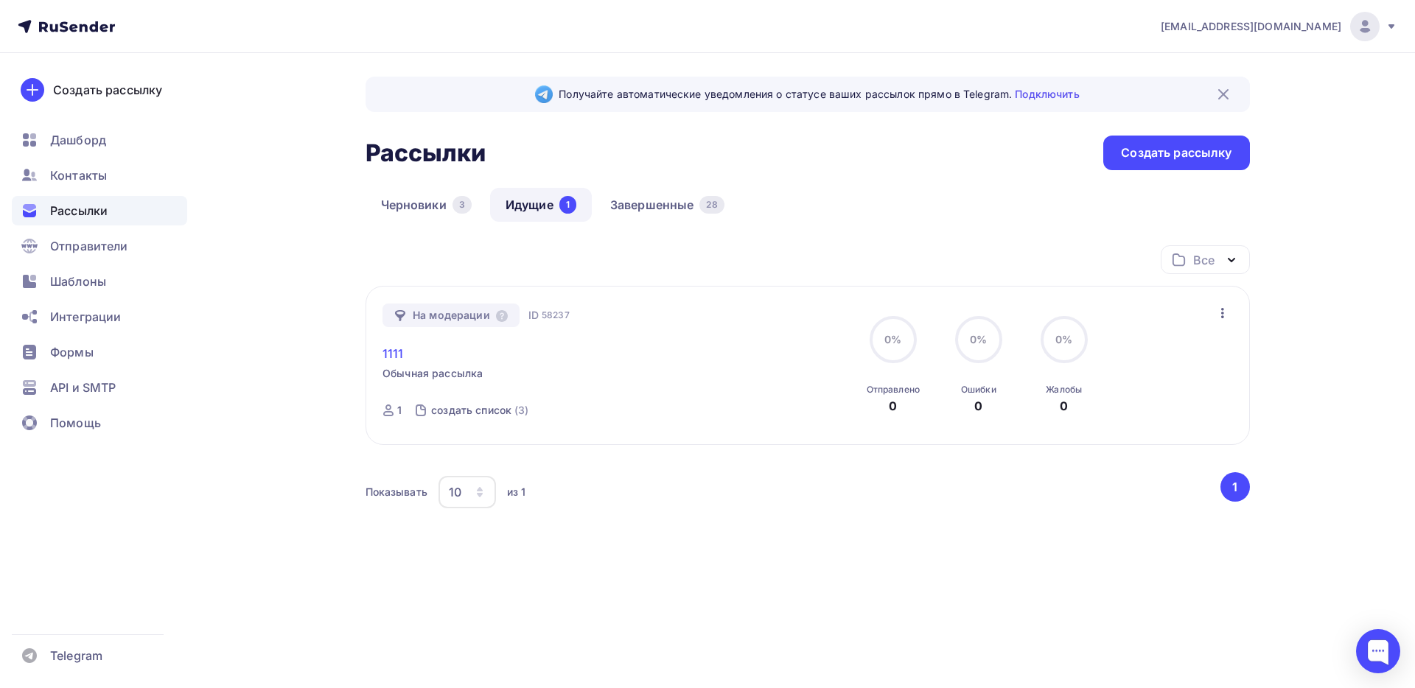
click at [393, 351] on link "1111" at bounding box center [393, 354] width 21 height 18
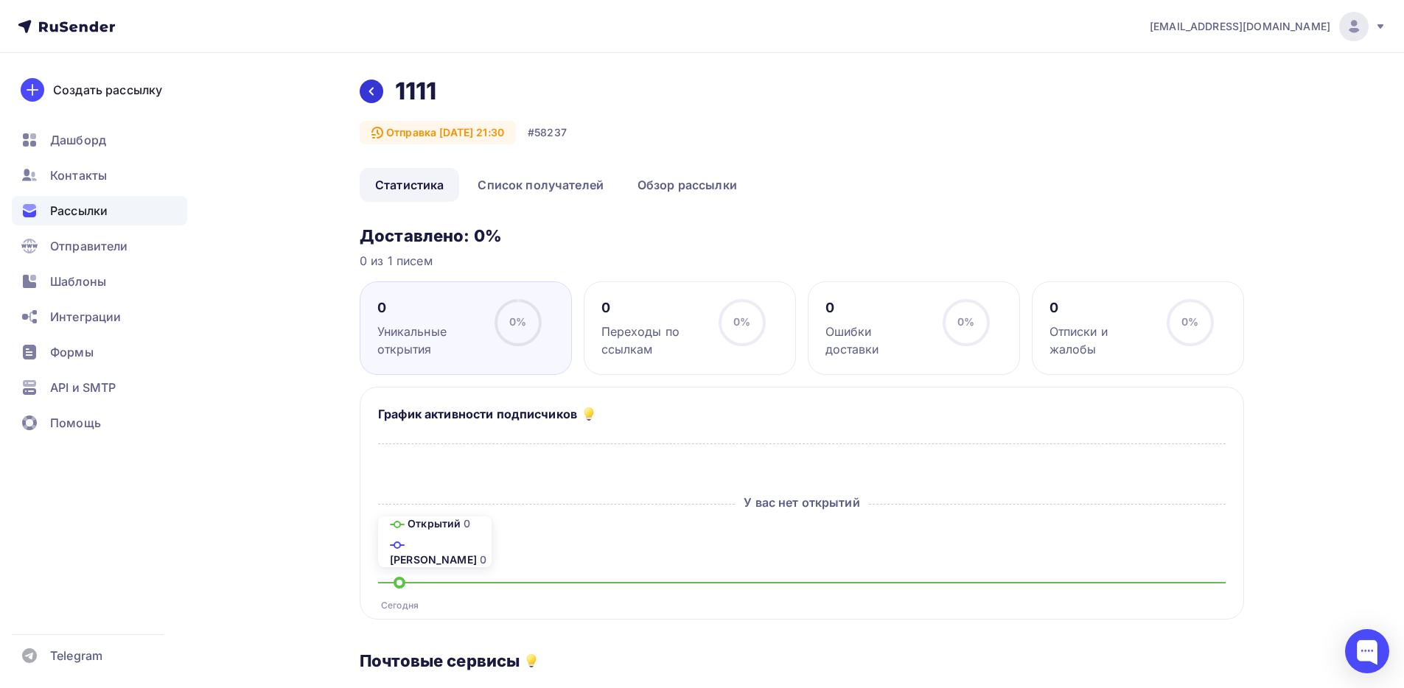
click at [375, 93] on icon at bounding box center [372, 92] width 12 height 12
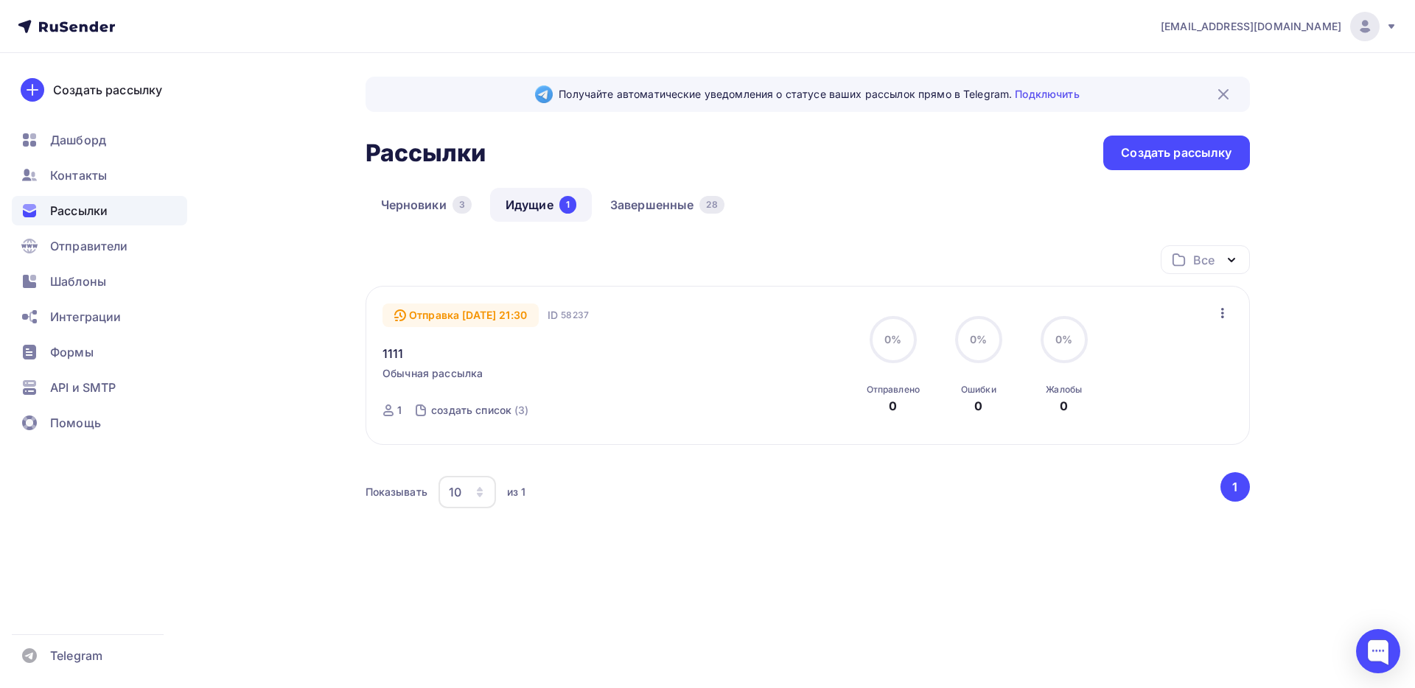
click at [404, 358] on div "1111" at bounding box center [551, 344] width 336 height 35
click at [398, 351] on link "1111" at bounding box center [393, 354] width 21 height 18
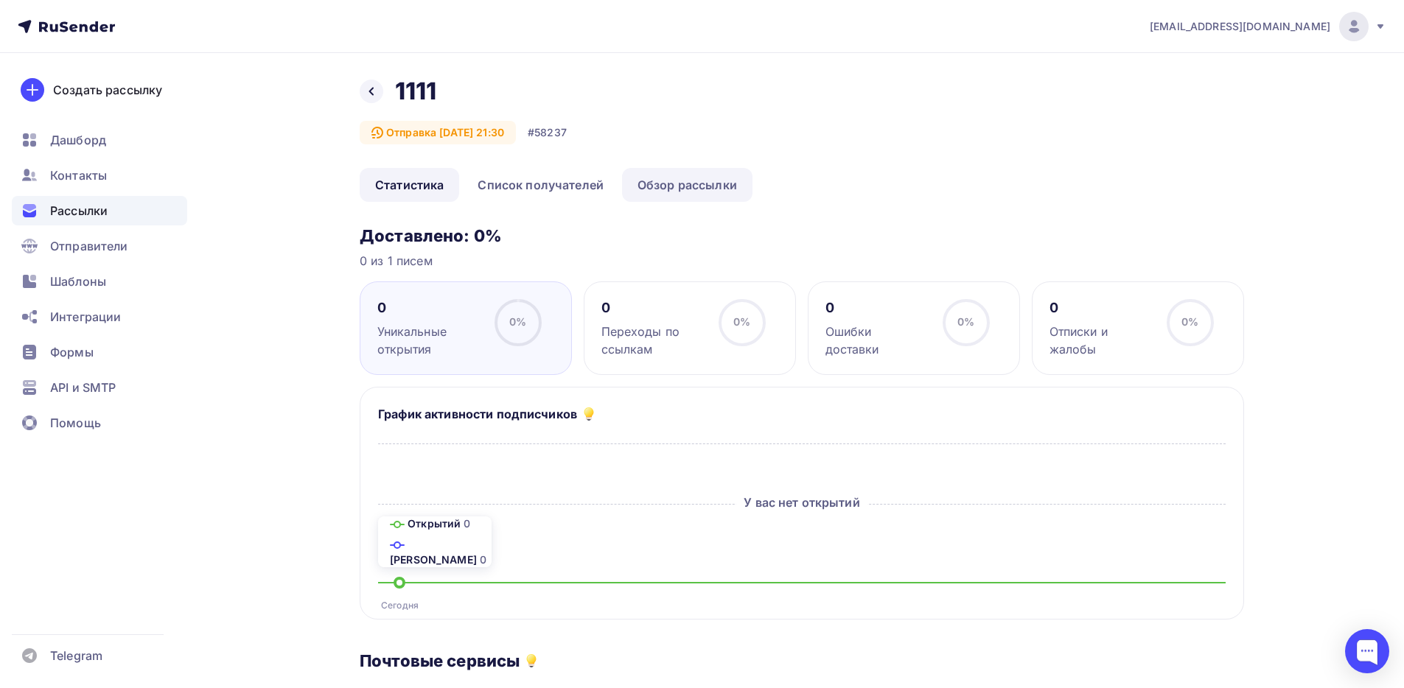
click at [647, 185] on link "Обзор рассылки" at bounding box center [687, 185] width 130 height 34
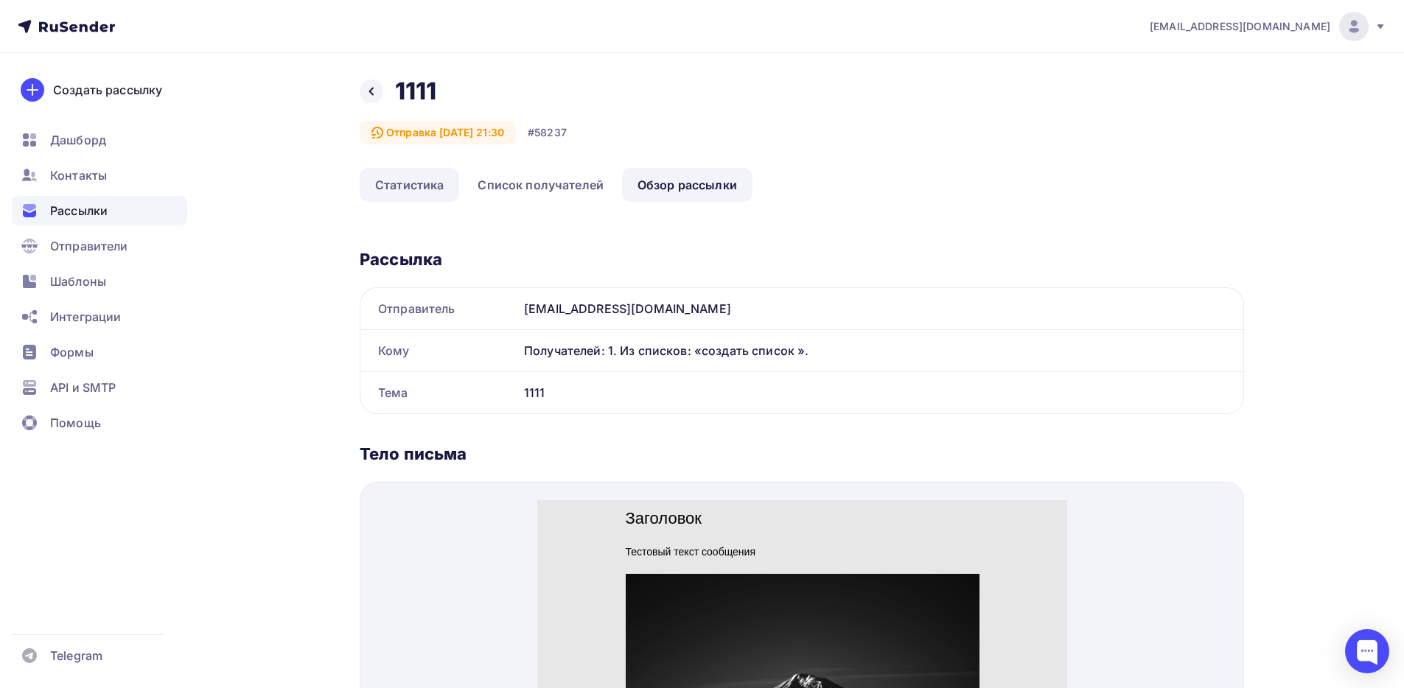
click at [405, 173] on link "Статистика" at bounding box center [410, 185] width 100 height 34
